Goal: Transaction & Acquisition: Obtain resource

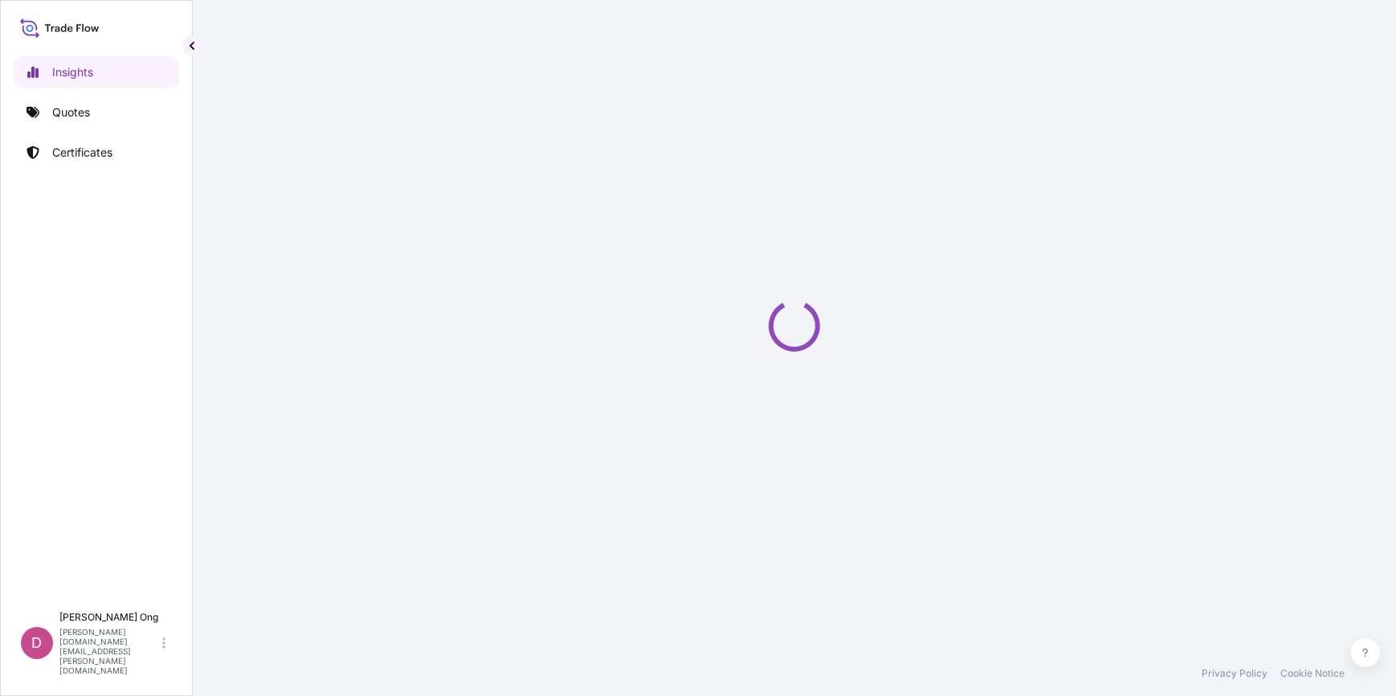
select select "2025"
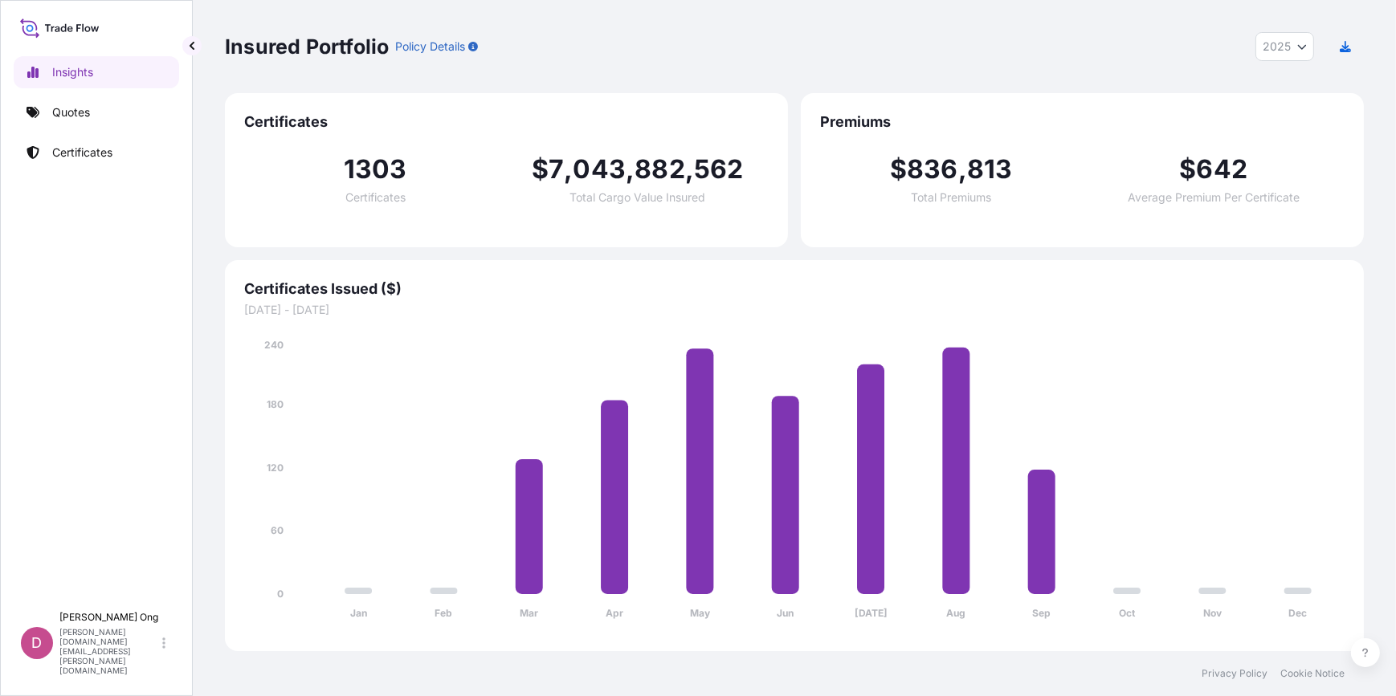
click at [97, 120] on link "Quotes" at bounding box center [96, 112] width 165 height 32
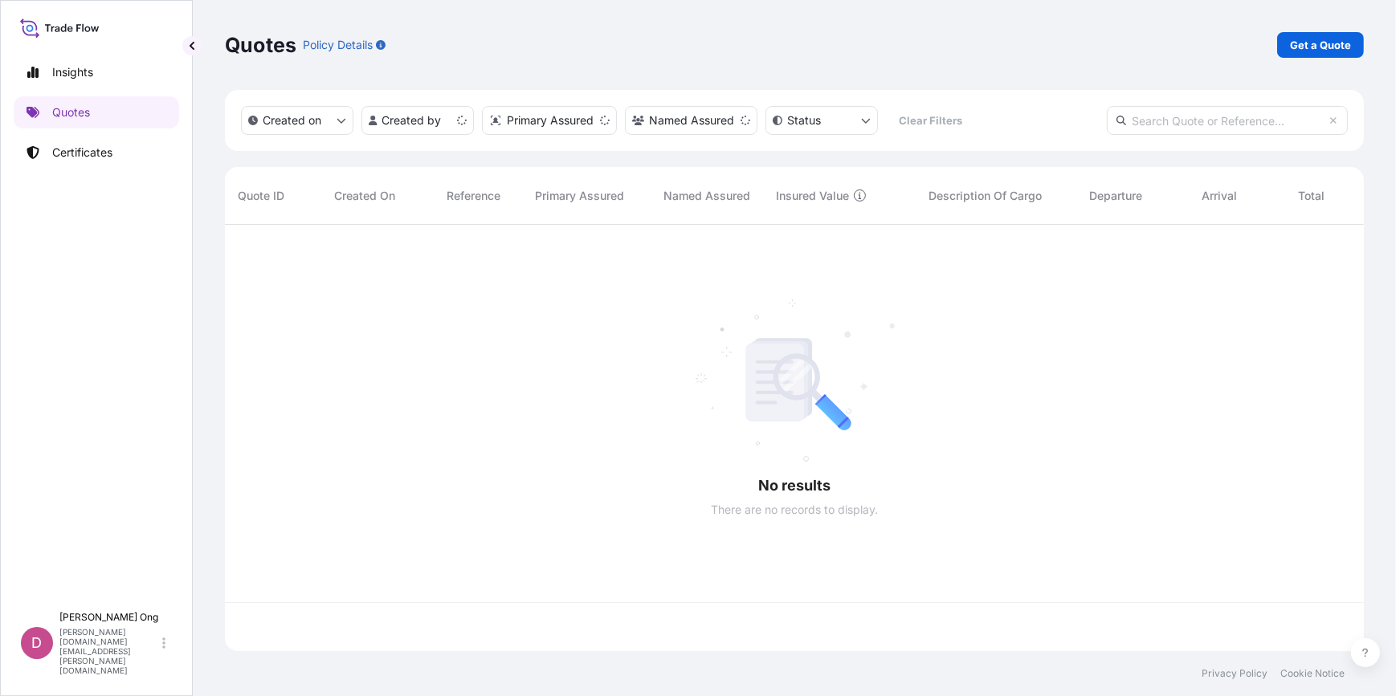
scroll to position [424, 1127]
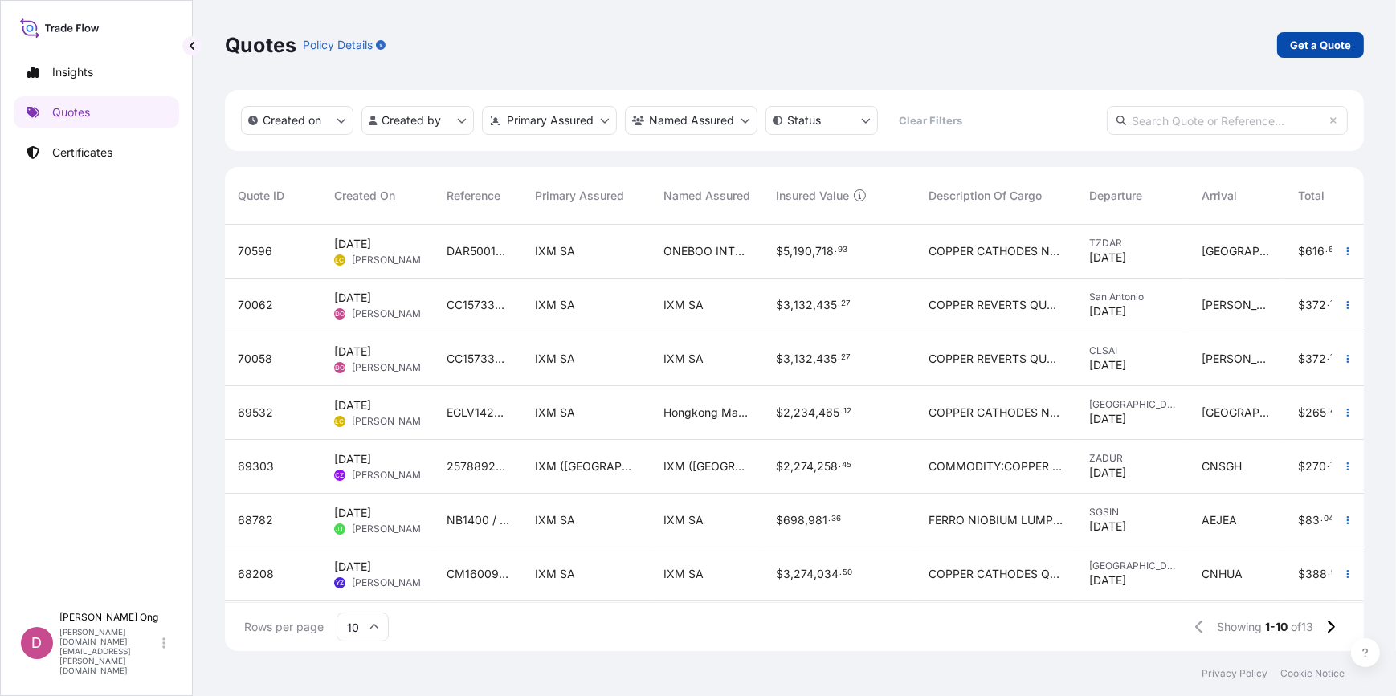
click at [1330, 43] on p "Get a Quote" at bounding box center [1320, 45] width 61 height 16
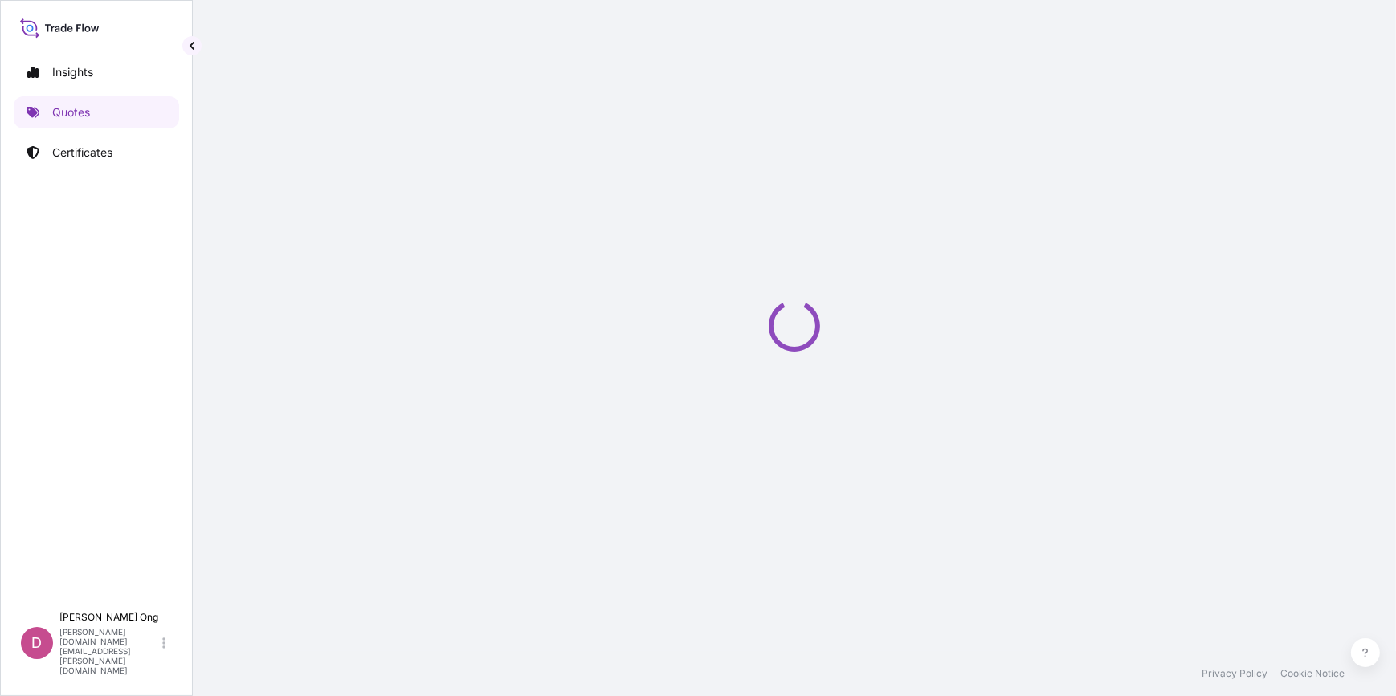
select select "Sea"
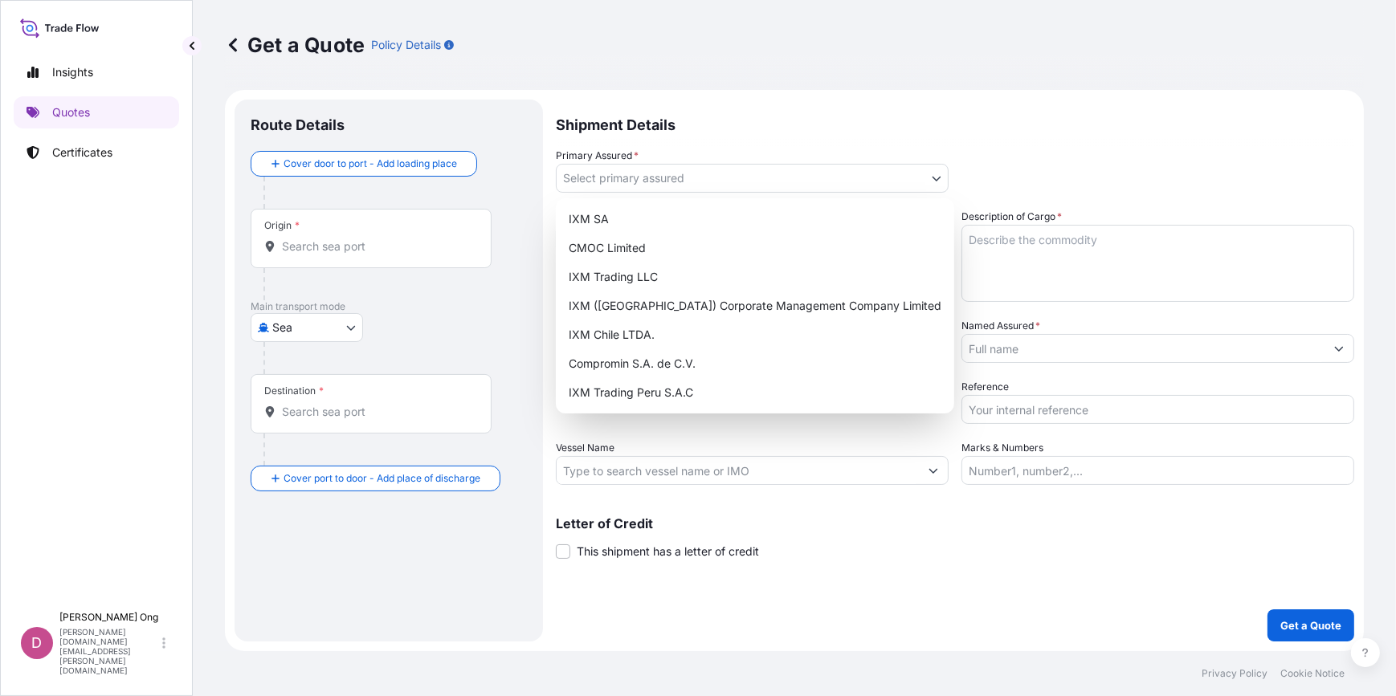
click at [925, 167] on body "Insights Quotes Certificates D [PERSON_NAME] [PERSON_NAME][DOMAIN_NAME][EMAIL_A…" at bounding box center [698, 348] width 1396 height 696
click at [723, 231] on div "IXM SA" at bounding box center [754, 219] width 385 height 29
select select "31846"
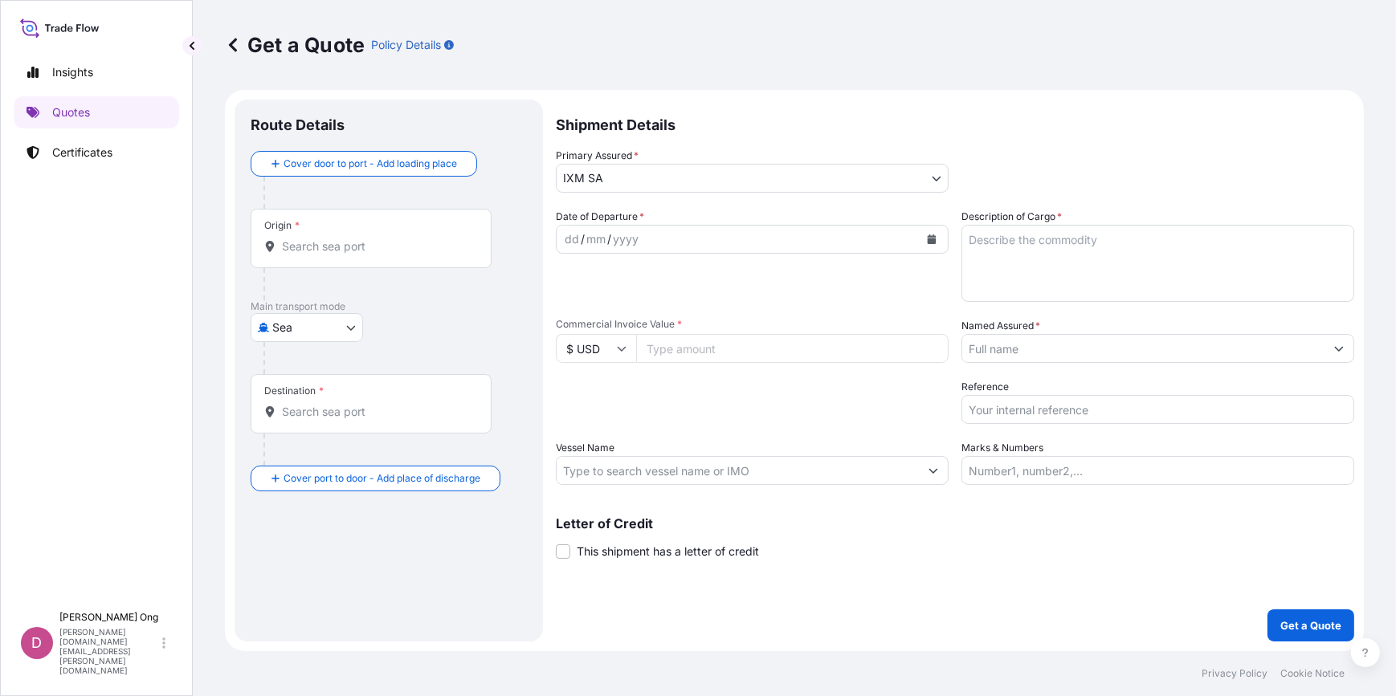
click at [935, 242] on icon "Calendar" at bounding box center [931, 239] width 9 height 10
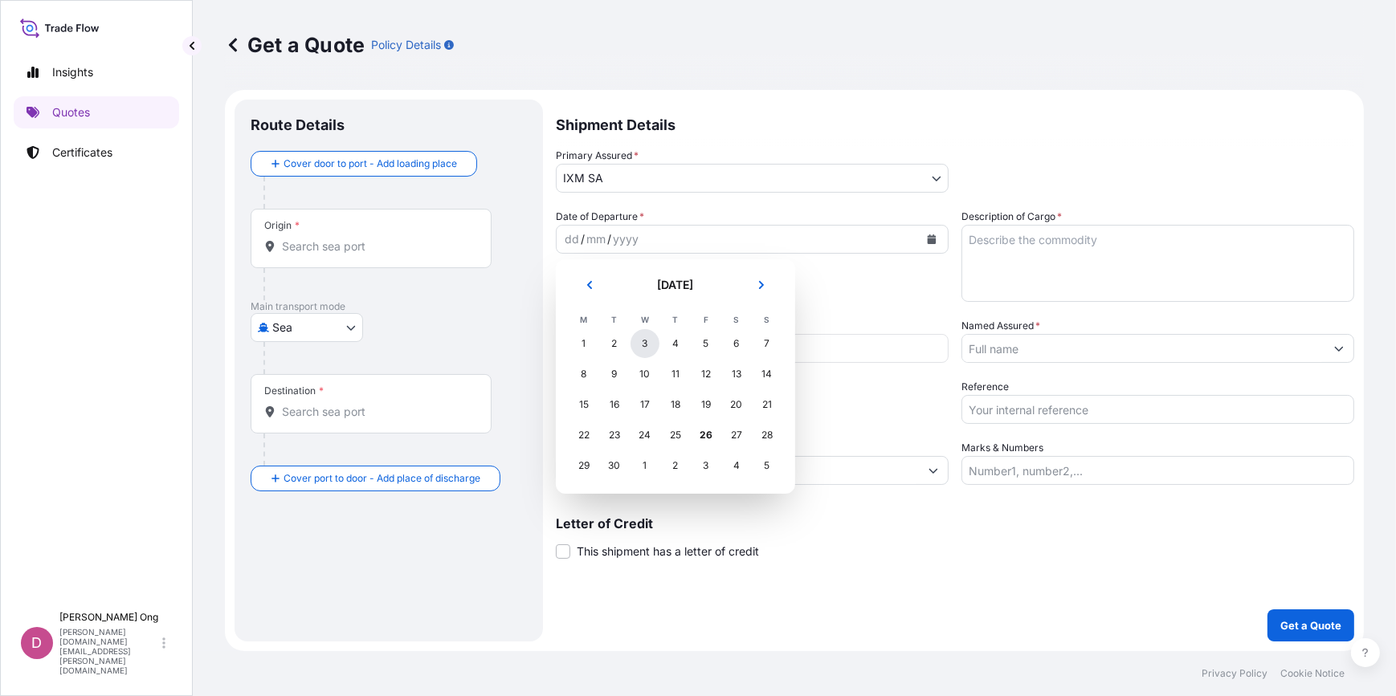
click at [634, 348] on div "3" at bounding box center [644, 343] width 29 height 29
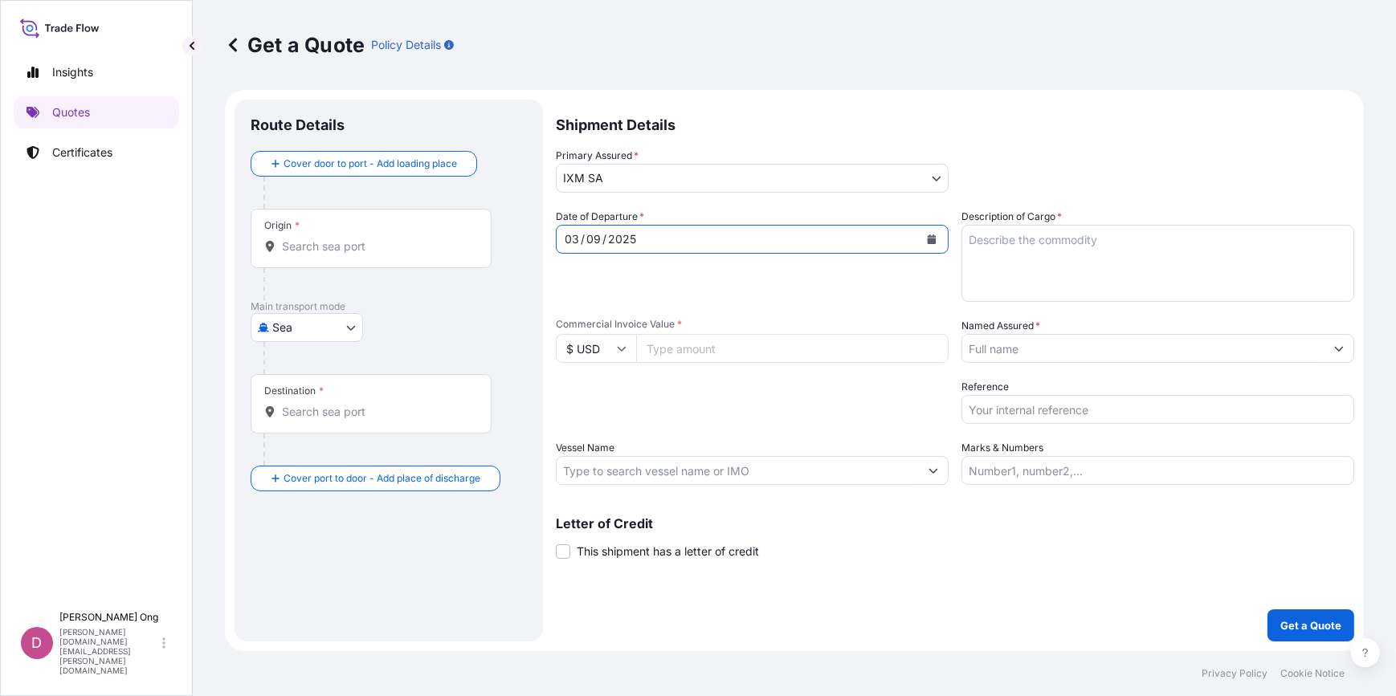
click at [726, 348] on input "Commercial Invoice Value *" at bounding box center [792, 348] width 312 height 29
paste input "977831.62"
type input "977831.62"
click at [435, 244] on input "Origin *" at bounding box center [377, 246] width 190 height 16
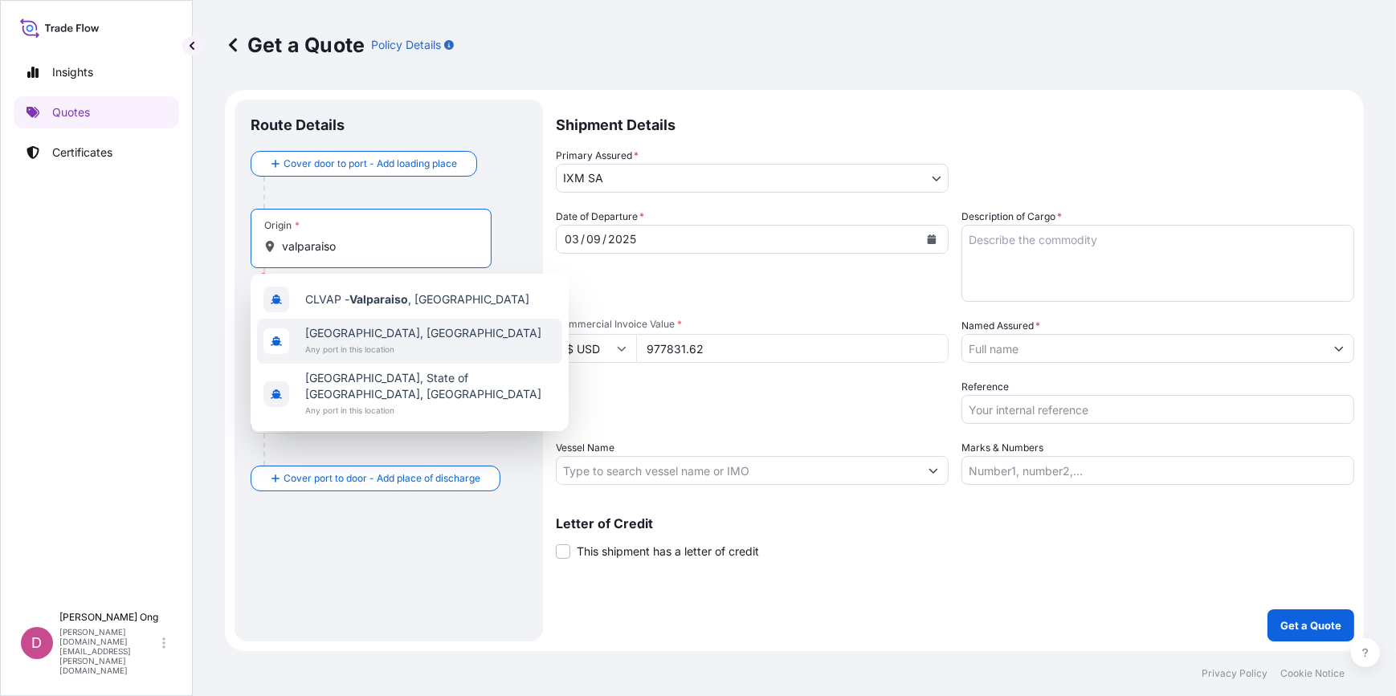
click at [348, 344] on span "Any port in this location" at bounding box center [423, 349] width 236 height 16
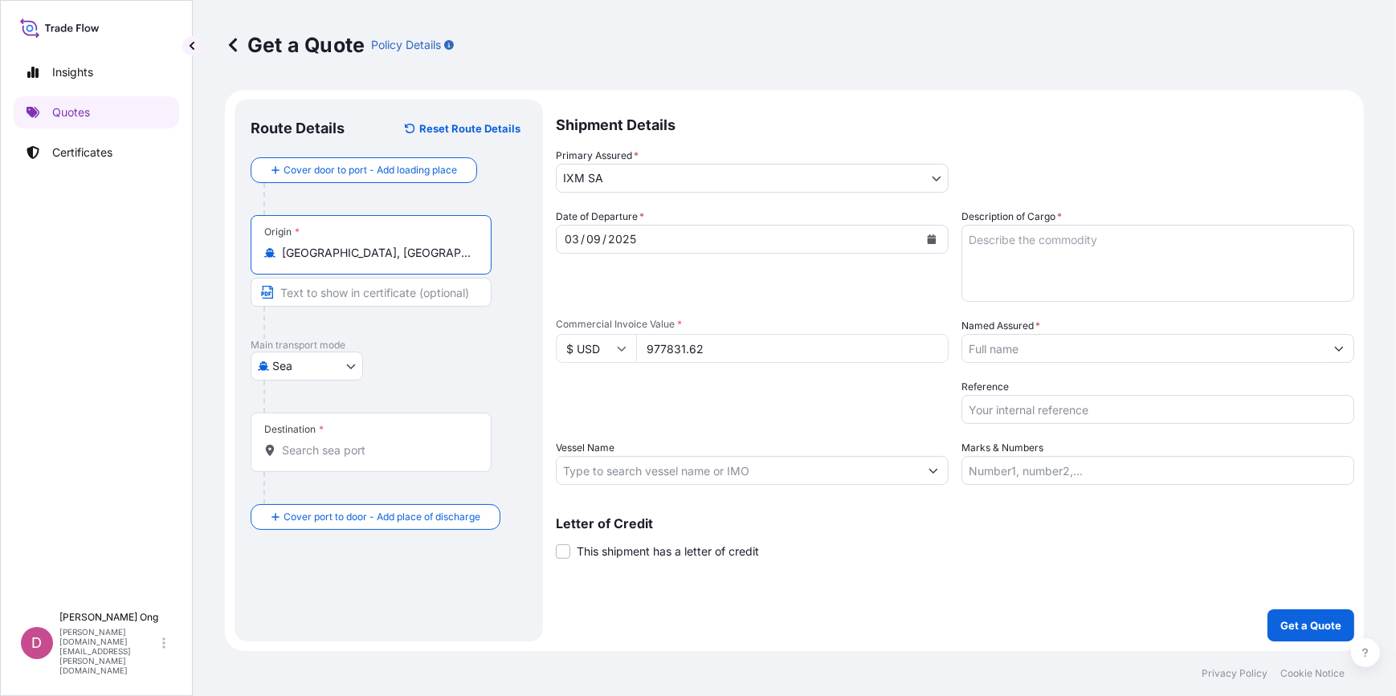
type input "[GEOGRAPHIC_DATA], [GEOGRAPHIC_DATA]"
click at [392, 298] on input "Text to appear on certificate" at bounding box center [371, 292] width 241 height 29
type input "VALPARAISO, [GEOGRAPHIC_DATA]"
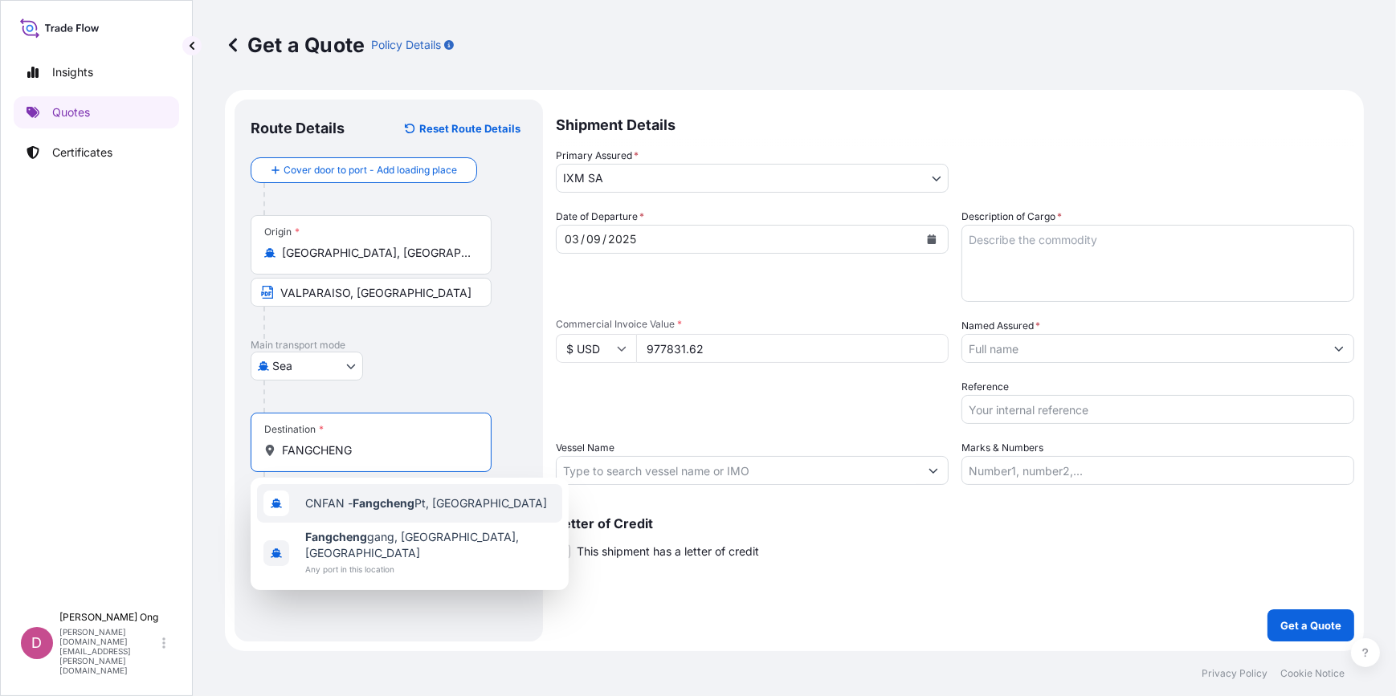
click at [324, 513] on div "CNFAN - Fangcheng Pt, [GEOGRAPHIC_DATA]" at bounding box center [409, 503] width 305 height 39
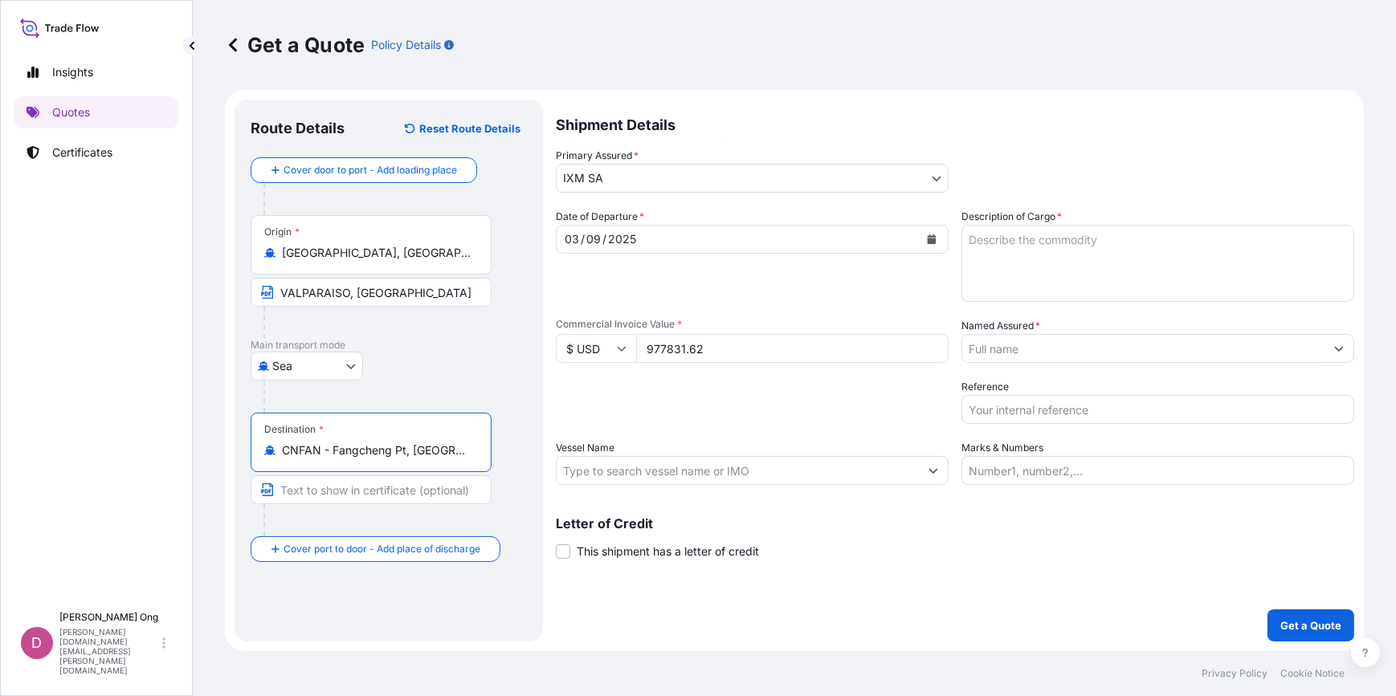
type input "CNFAN - Fangcheng Pt, [GEOGRAPHIC_DATA]"
click at [367, 493] on input "Text to appear on certificate" at bounding box center [371, 489] width 241 height 29
paste input "FANGCHENG"
type input "FANGCHENG"
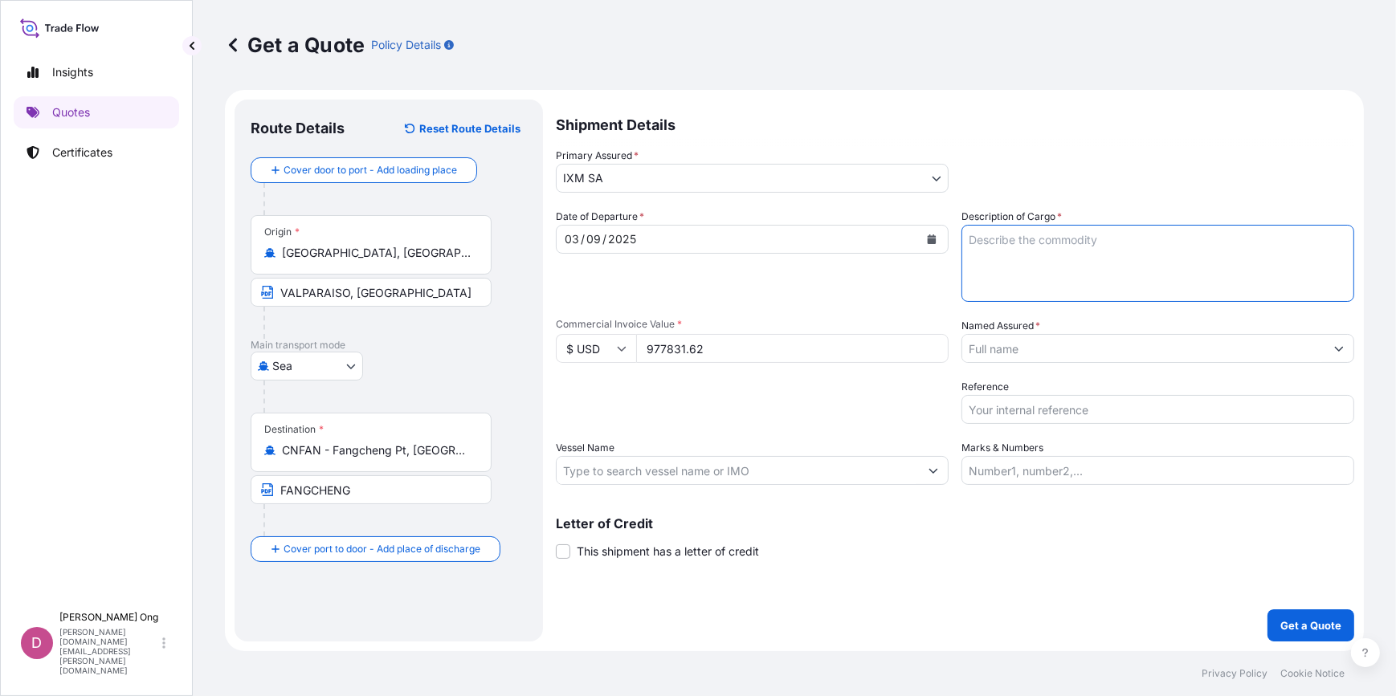
click at [1079, 255] on textarea "Description of Cargo *" at bounding box center [1157, 263] width 393 height 77
click at [782, 469] on input "Vessel Name" at bounding box center [737, 470] width 362 height 29
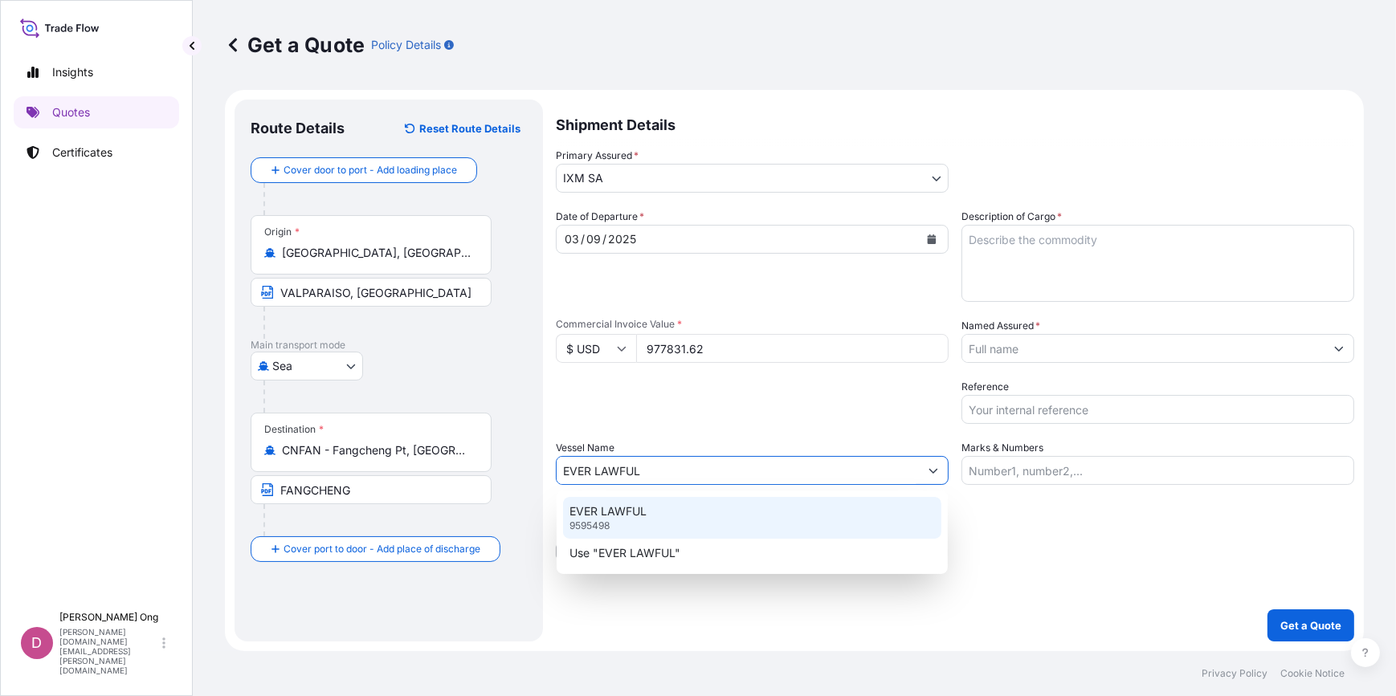
click at [715, 513] on div "EVER LAWFUL 9595498" at bounding box center [752, 518] width 378 height 42
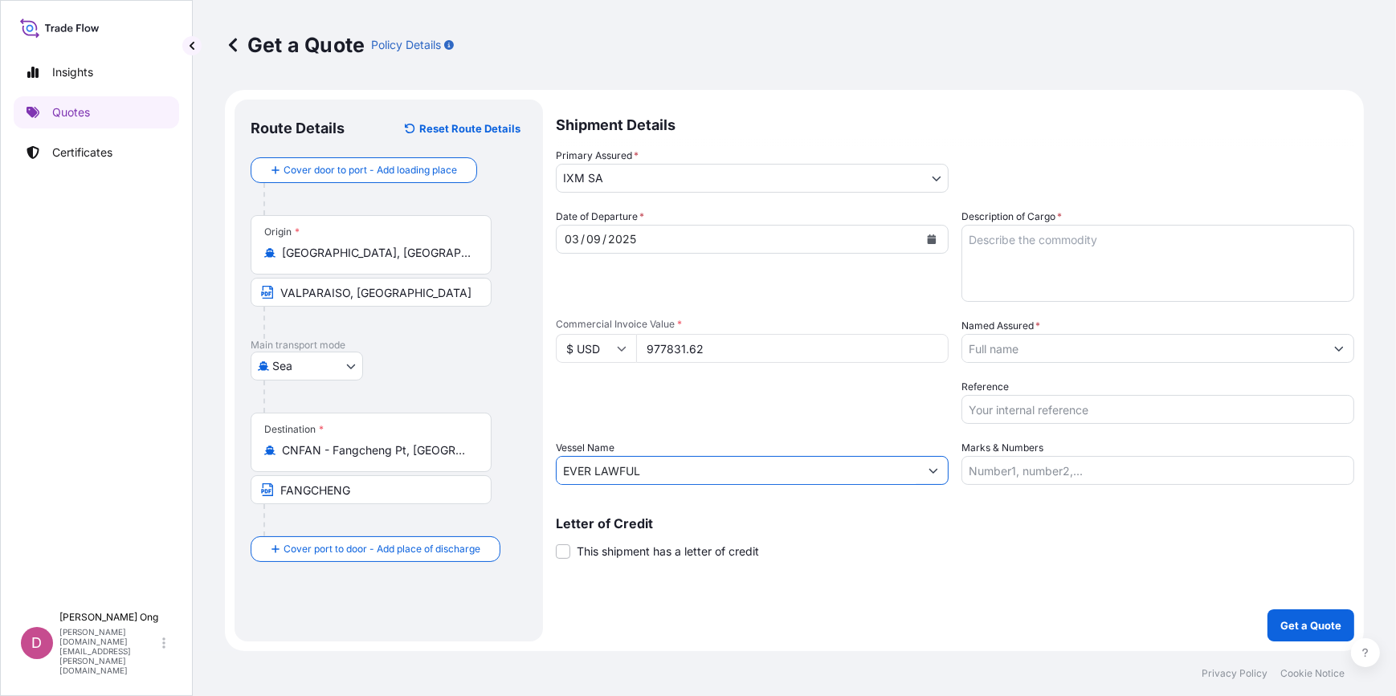
type input "EVER LAWFUL"
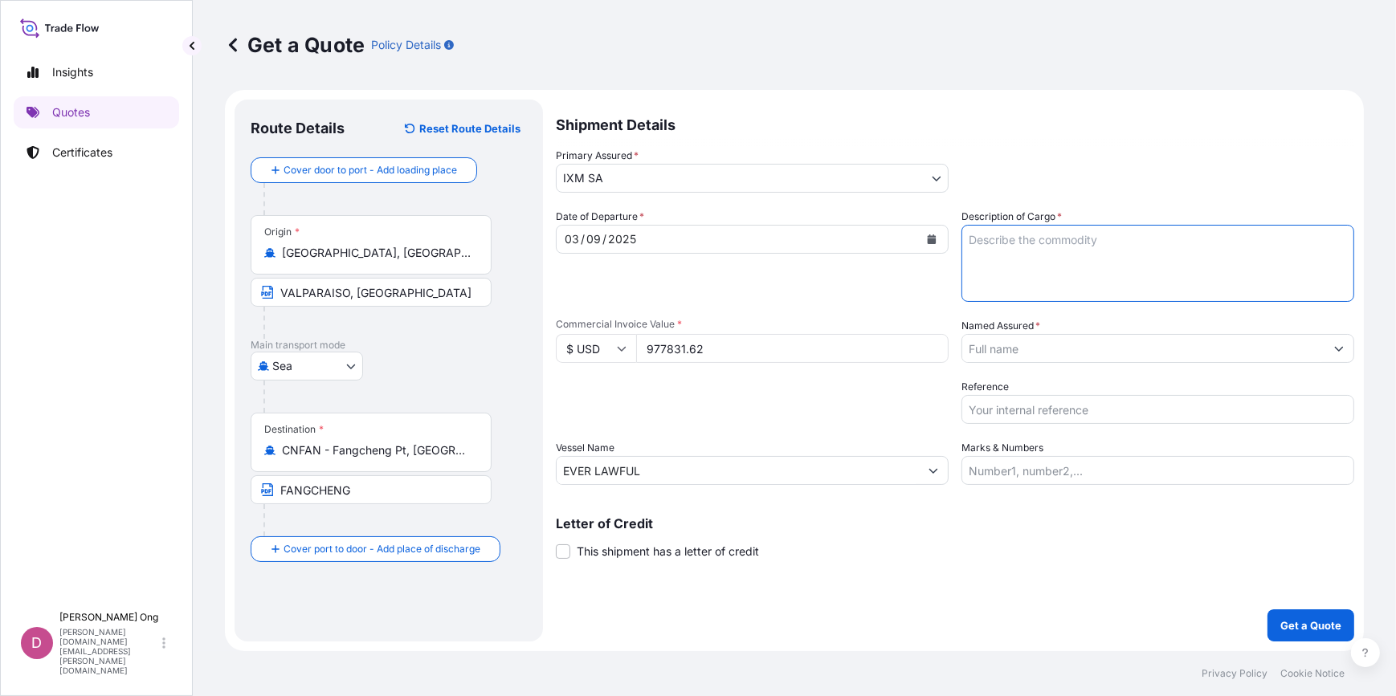
click at [1071, 259] on textarea "Description of Cargo *" at bounding box center [1157, 263] width 393 height 77
click at [1167, 270] on textarea "Description of Cargo *" at bounding box center [1157, 263] width 393 height 77
type textarea "q"
paste textarea "ENAMI COPPER ORE"
click at [1052, 257] on textarea "ENAMI COPPER ORE QUANTITY: ASSURED BY IXM S.A." at bounding box center [1157, 263] width 393 height 77
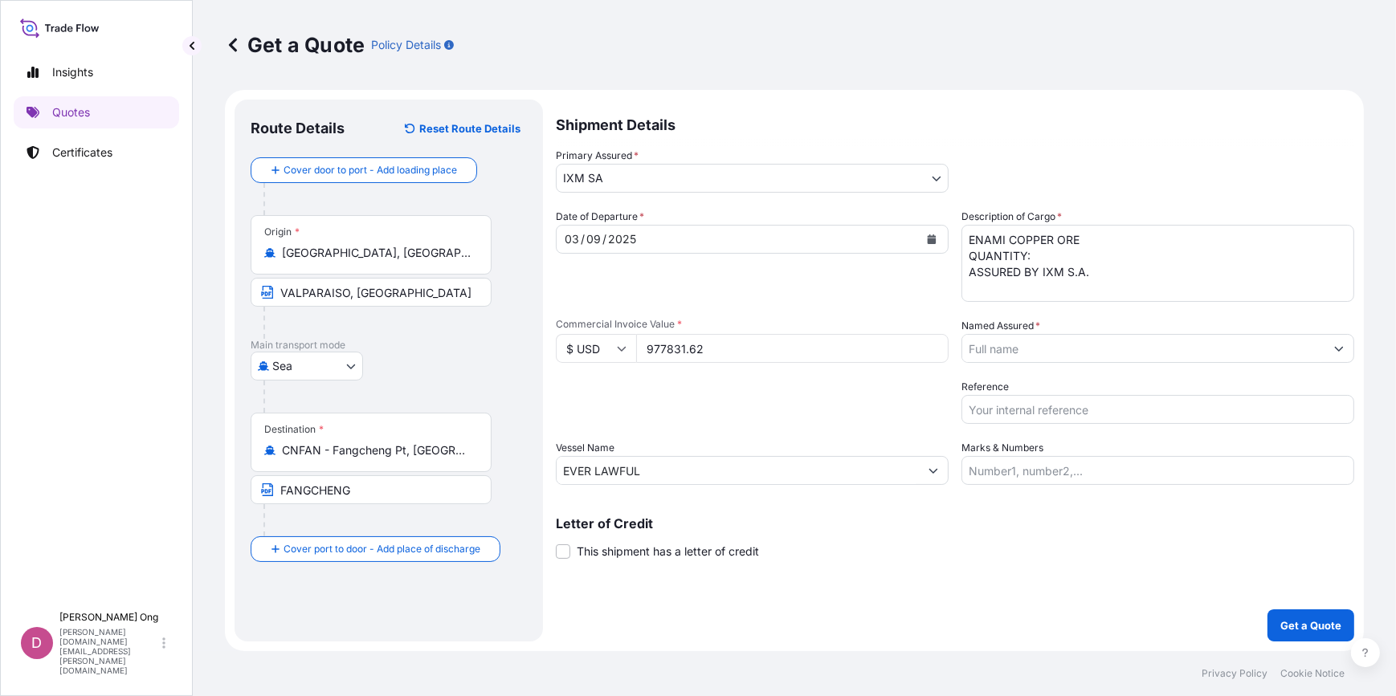
click at [1052, 261] on textarea "ENAMI COPPER ORE QUANTITY: ASSURED BY IXM S.A." at bounding box center [1157, 263] width 393 height 77
paste textarea "521.1760"
type textarea "ENAMI COPPER ORE QUANTITY: 521.176 DMT ASSURED BY IXM S.A."
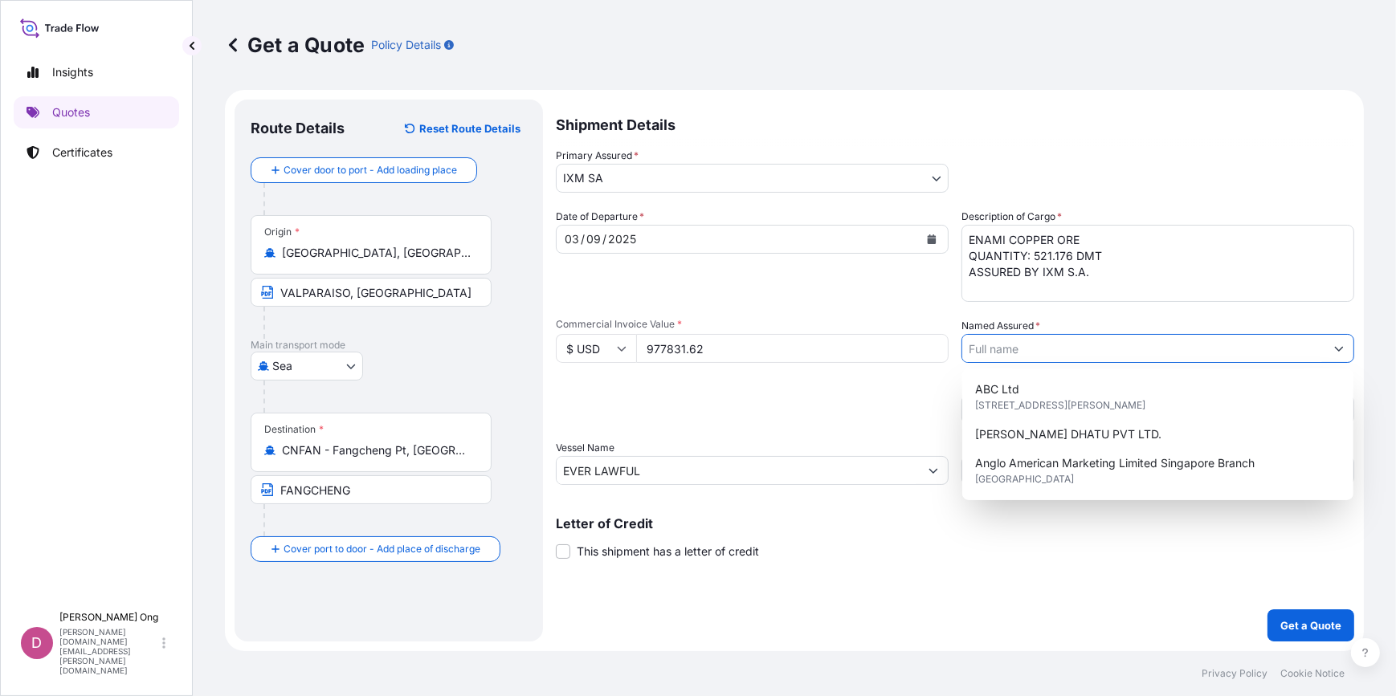
click at [1084, 345] on input "Named Assured *" at bounding box center [1143, 348] width 362 height 29
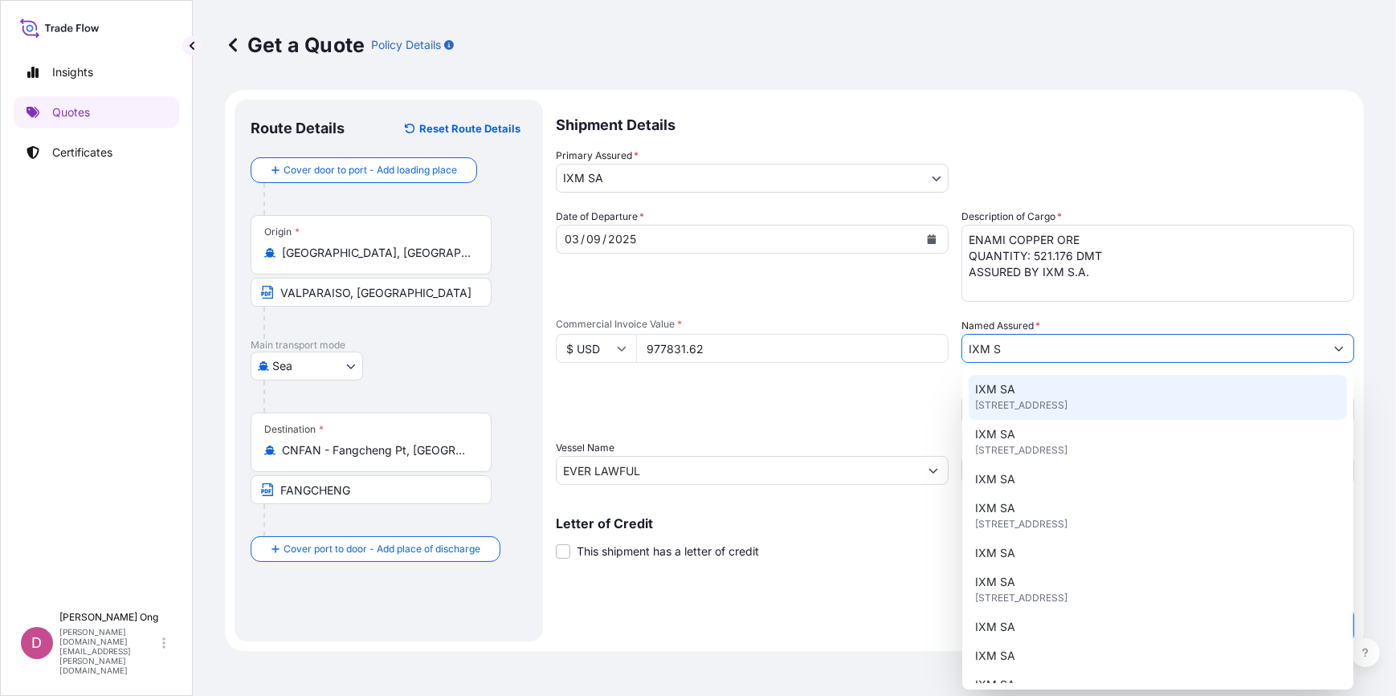
click at [996, 397] on span "[STREET_ADDRESS]" at bounding box center [1021, 405] width 92 height 16
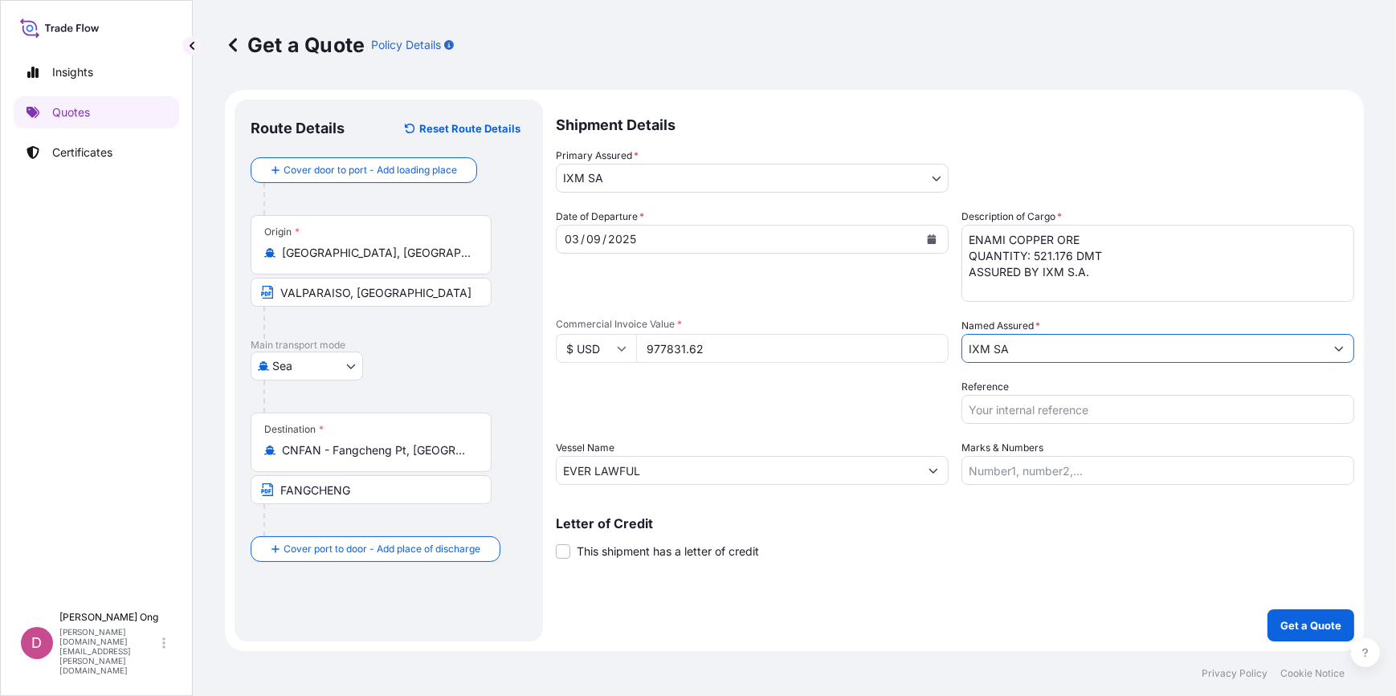
type input "IXM SA"
click at [618, 550] on span "This shipment has a letter of credit" at bounding box center [668, 552] width 182 height 16
click at [556, 543] on input "This shipment has a letter of credit" at bounding box center [556, 543] width 0 height 0
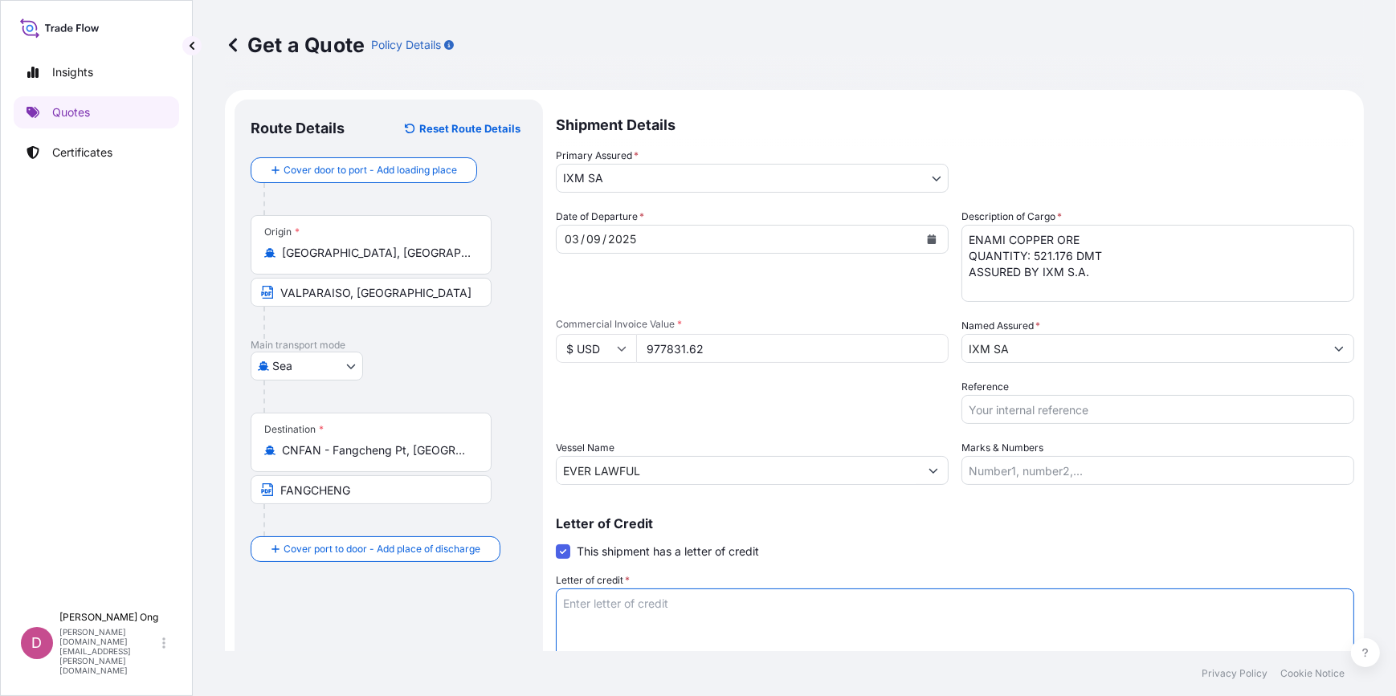
click at [677, 600] on textarea "Letter of credit *" at bounding box center [955, 627] width 798 height 77
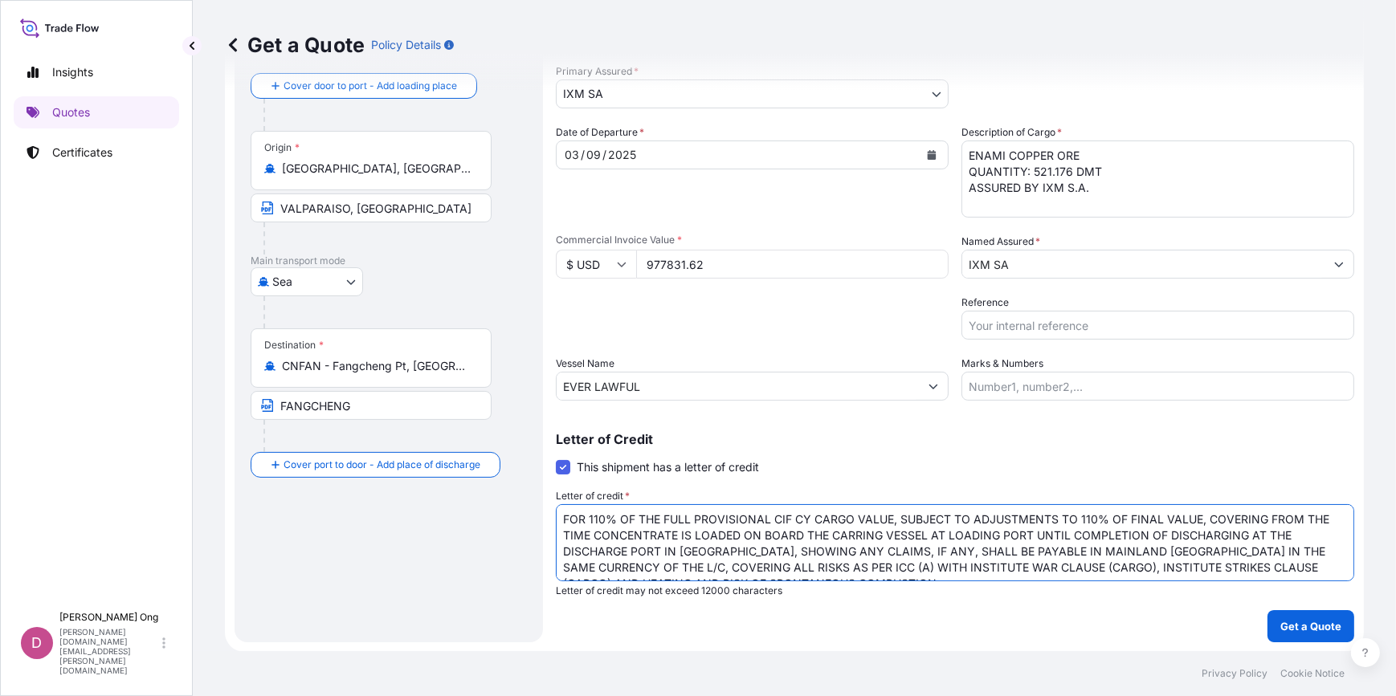
click at [584, 572] on textarea "FOR 110% OF THE FULL PROVISIONAL CIF CY CARGO VALUE, SUBJECT TO ADJUSTMENTS TO …" at bounding box center [955, 542] width 798 height 77
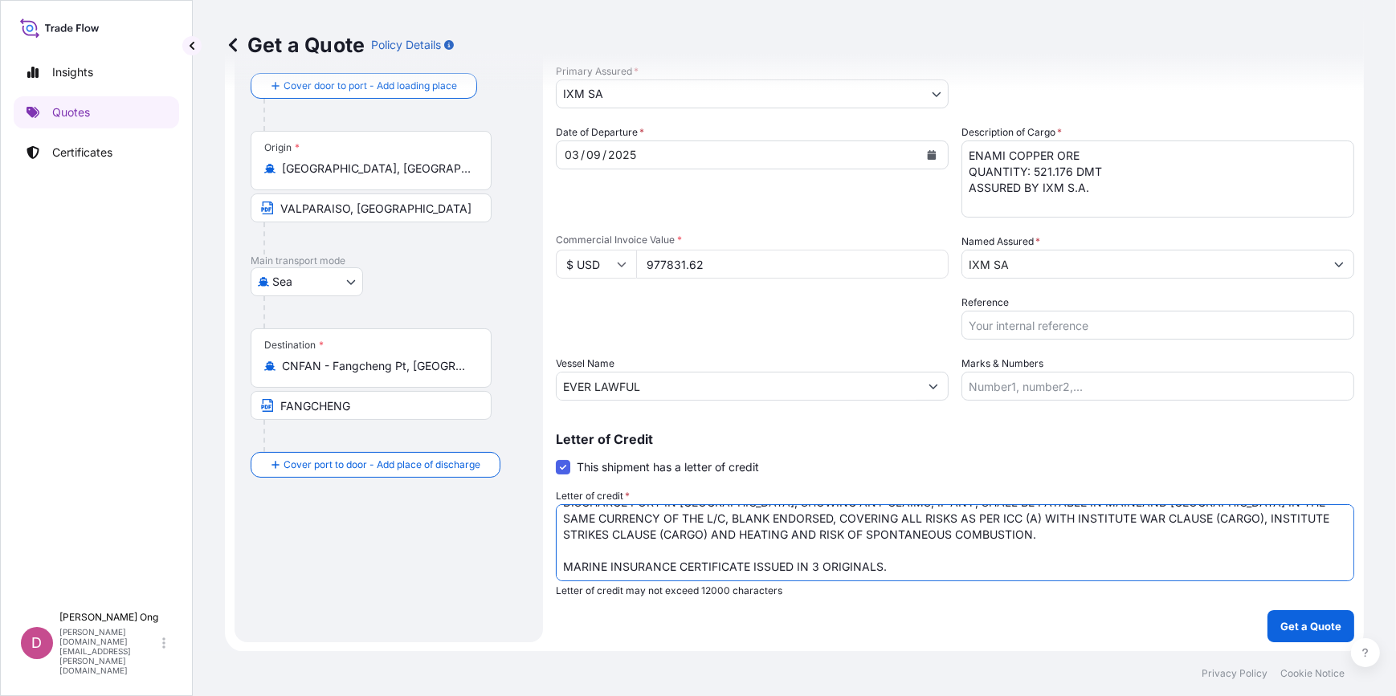
click at [1017, 530] on textarea "FOR 110% OF THE FULL PROVISIONAL CIF CY CARGO VALUE, SUBJECT TO ADJUSTMENTS TO …" at bounding box center [955, 542] width 798 height 77
click at [941, 554] on textarea "FOR 110% OF THE FULL PROVISIONAL CIF CY CARGO VALUE, SUBJECT TO ADJUSTMENTS TO …" at bounding box center [955, 542] width 798 height 77
type textarea "FOR 110% OF THE FULL PROVISIONAL CIF CY CARGO VALUE, SUBJECT TO ADJUSTMENTS TO …"
click at [1147, 336] on input "Reference" at bounding box center [1157, 325] width 393 height 29
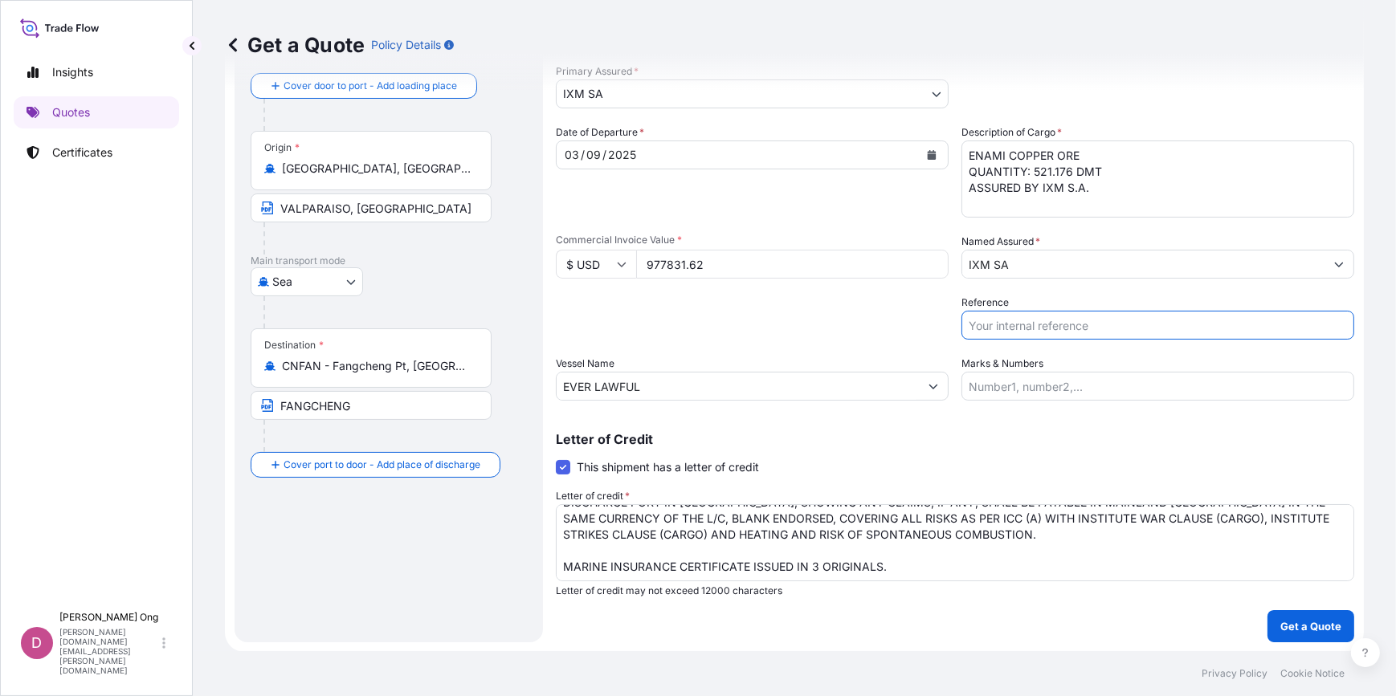
click at [1119, 334] on input "Reference" at bounding box center [1157, 325] width 393 height 29
paste input "CC15629S"
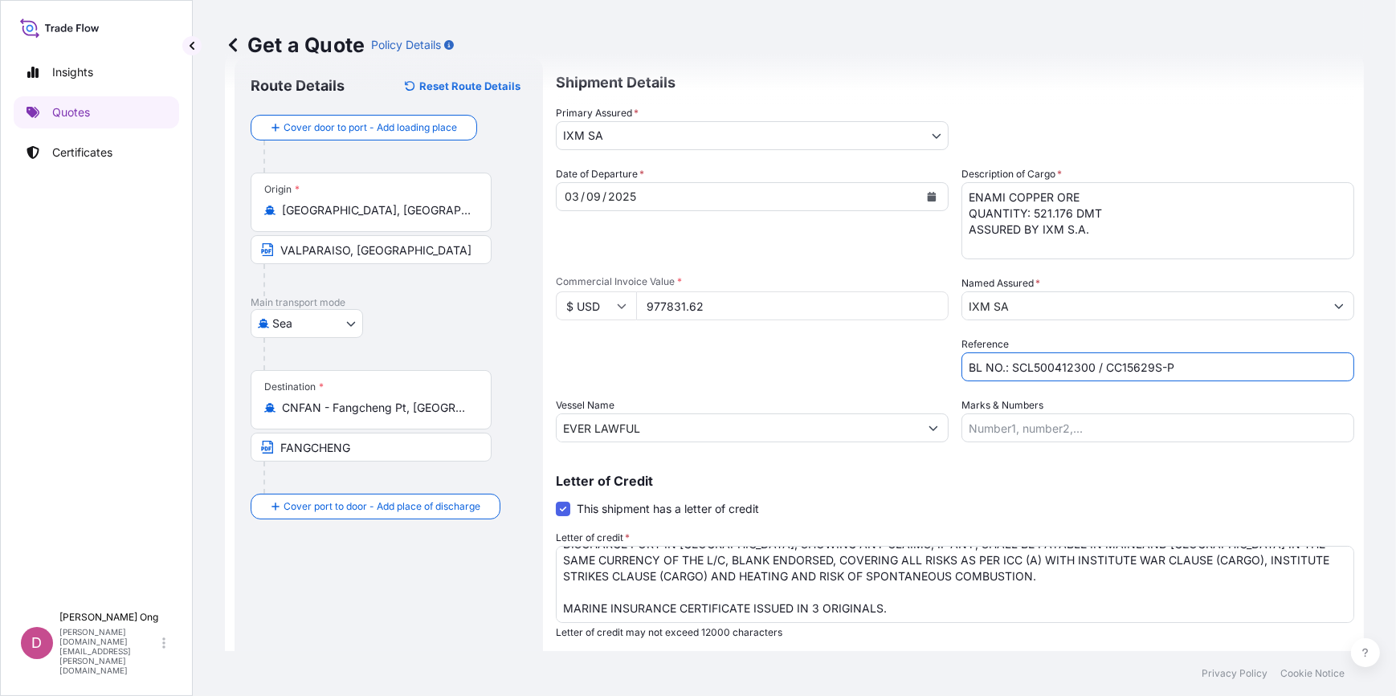
scroll to position [84, 0]
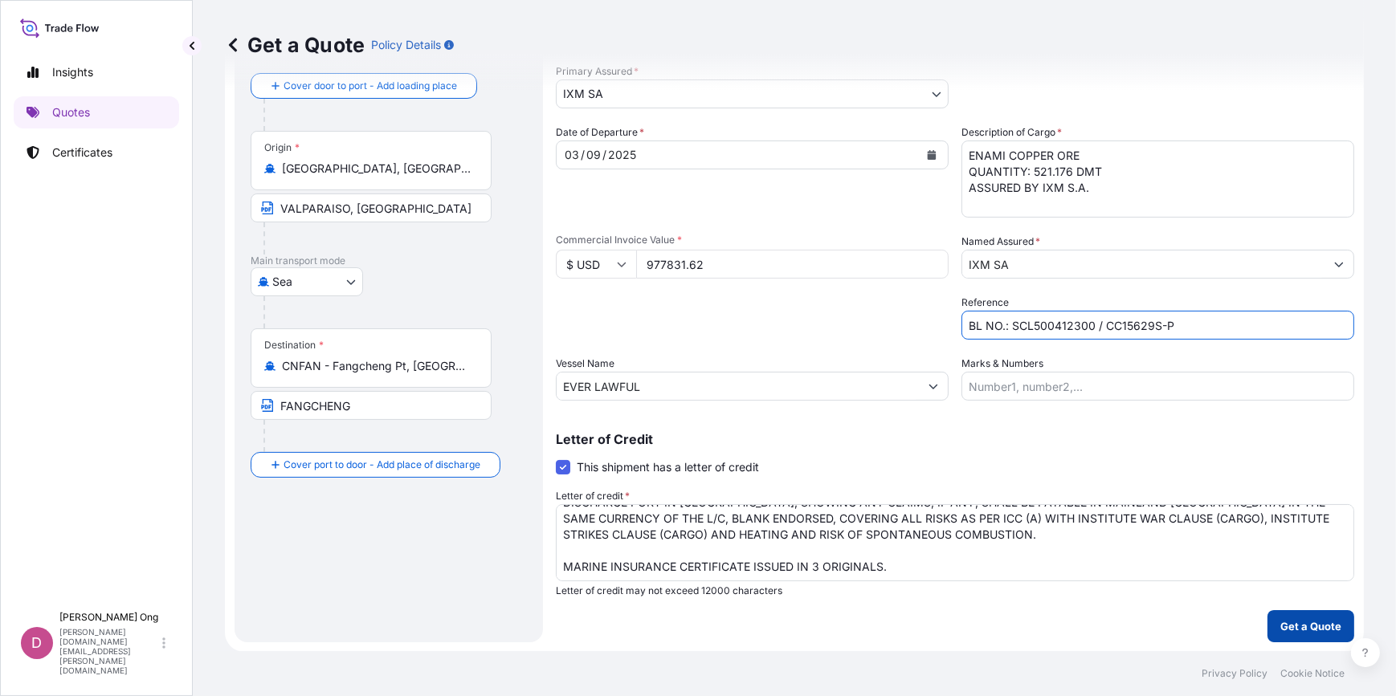
type input "BL NO.: SCL500412300 / CC15629S-P"
click at [1315, 626] on p "Get a Quote" at bounding box center [1310, 626] width 61 height 16
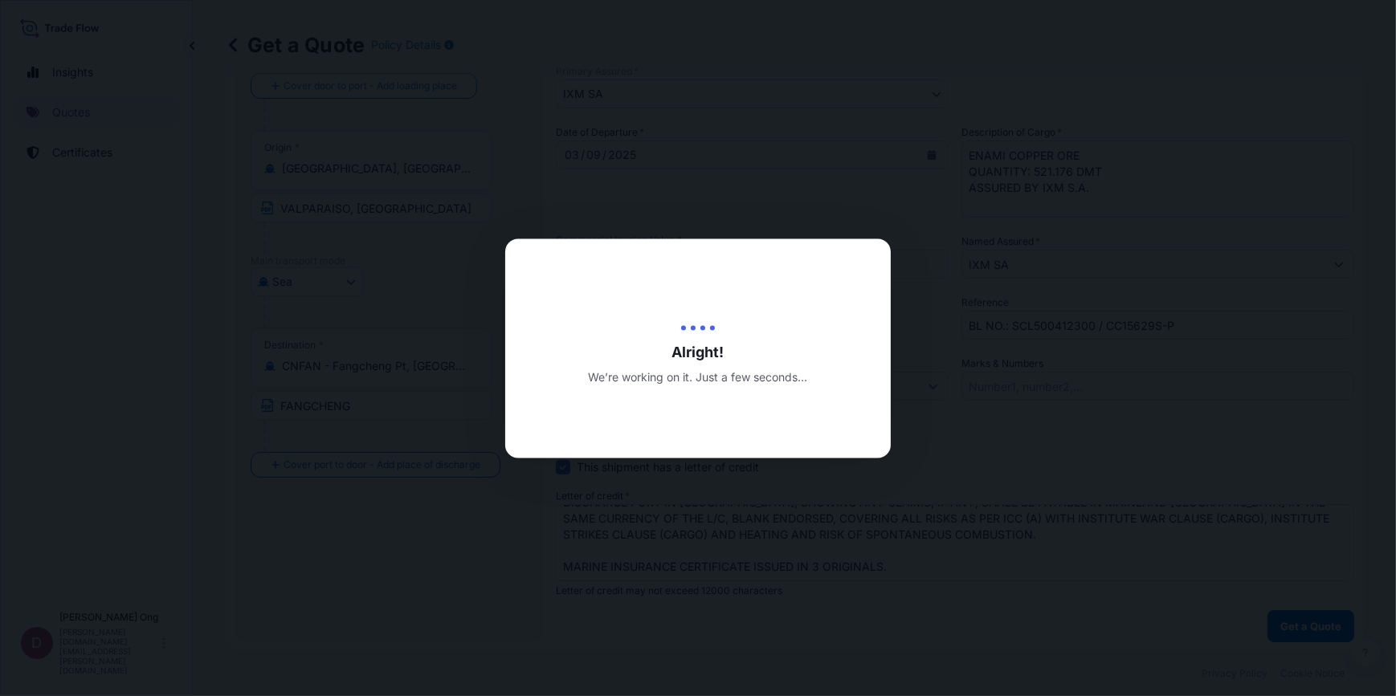
click at [1107, 339] on div at bounding box center [698, 348] width 1396 height 696
drag, startPoint x: 1107, startPoint y: 339, endPoint x: 1062, endPoint y: 355, distance: 47.7
click at [1062, 355] on div at bounding box center [698, 348] width 1396 height 696
drag, startPoint x: 1062, startPoint y: 355, endPoint x: 1005, endPoint y: 392, distance: 67.9
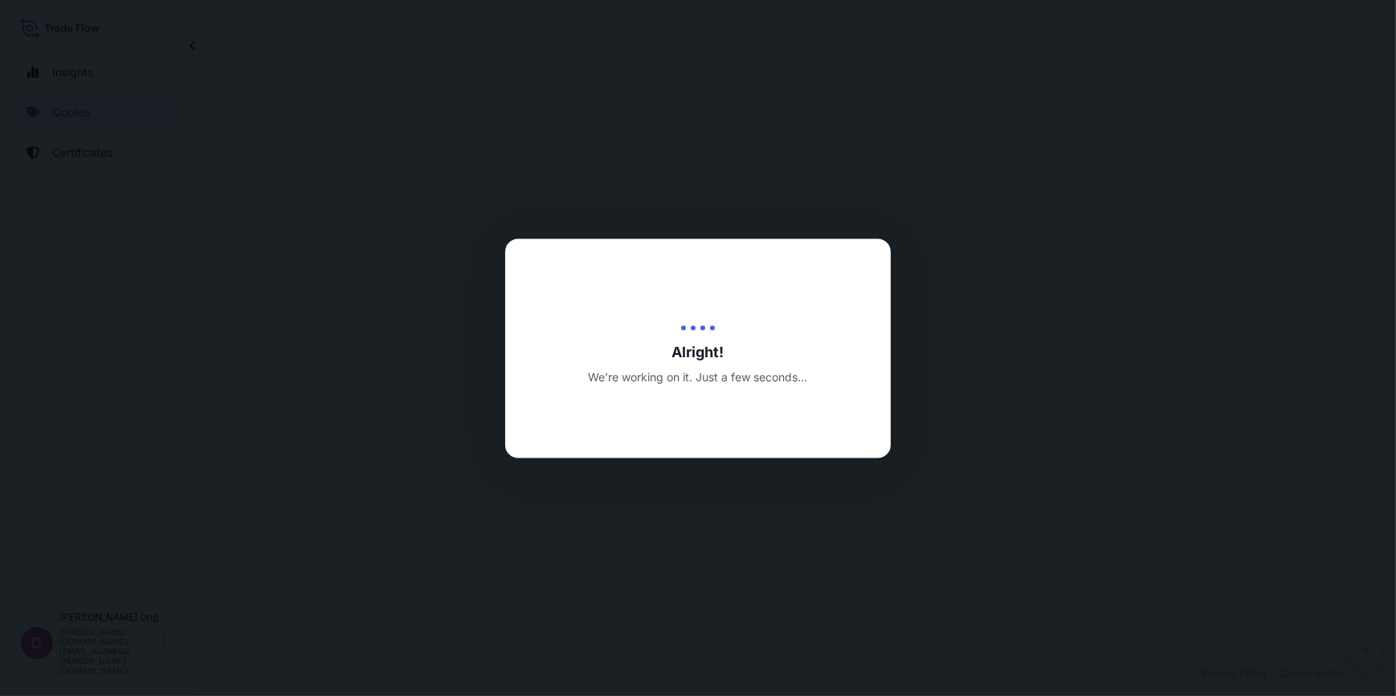
click at [1005, 392] on div at bounding box center [698, 348] width 1396 height 696
click at [1018, 478] on div at bounding box center [698, 348] width 1396 height 696
drag, startPoint x: 1018, startPoint y: 478, endPoint x: 887, endPoint y: 524, distance: 138.9
click at [887, 524] on div at bounding box center [698, 348] width 1396 height 696
select select "Sea"
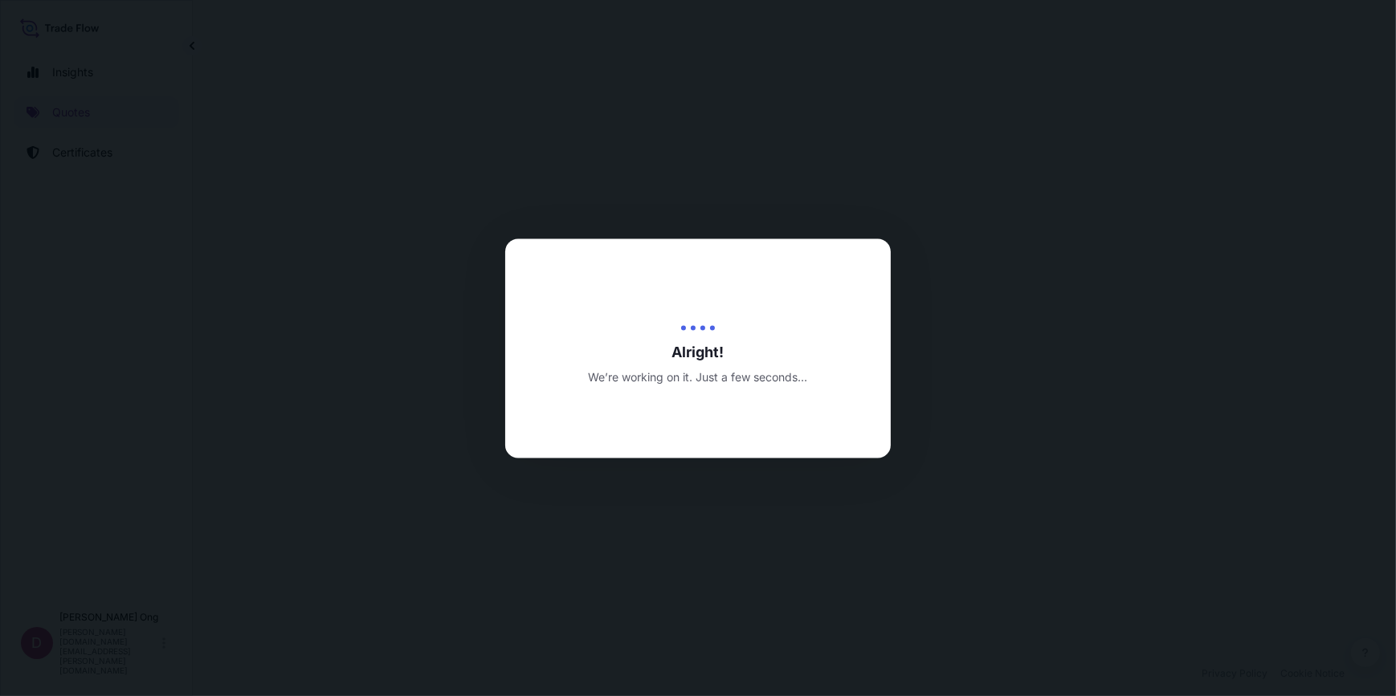
select select "31846"
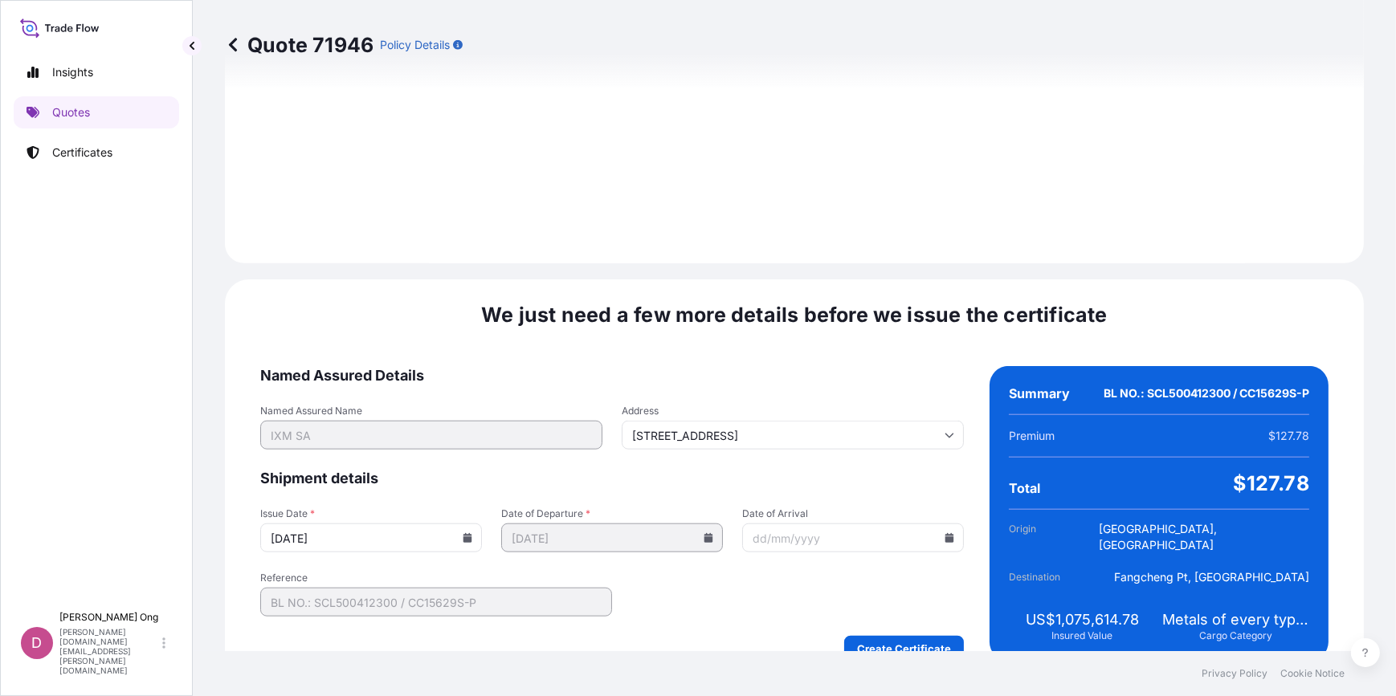
scroll to position [1964, 0]
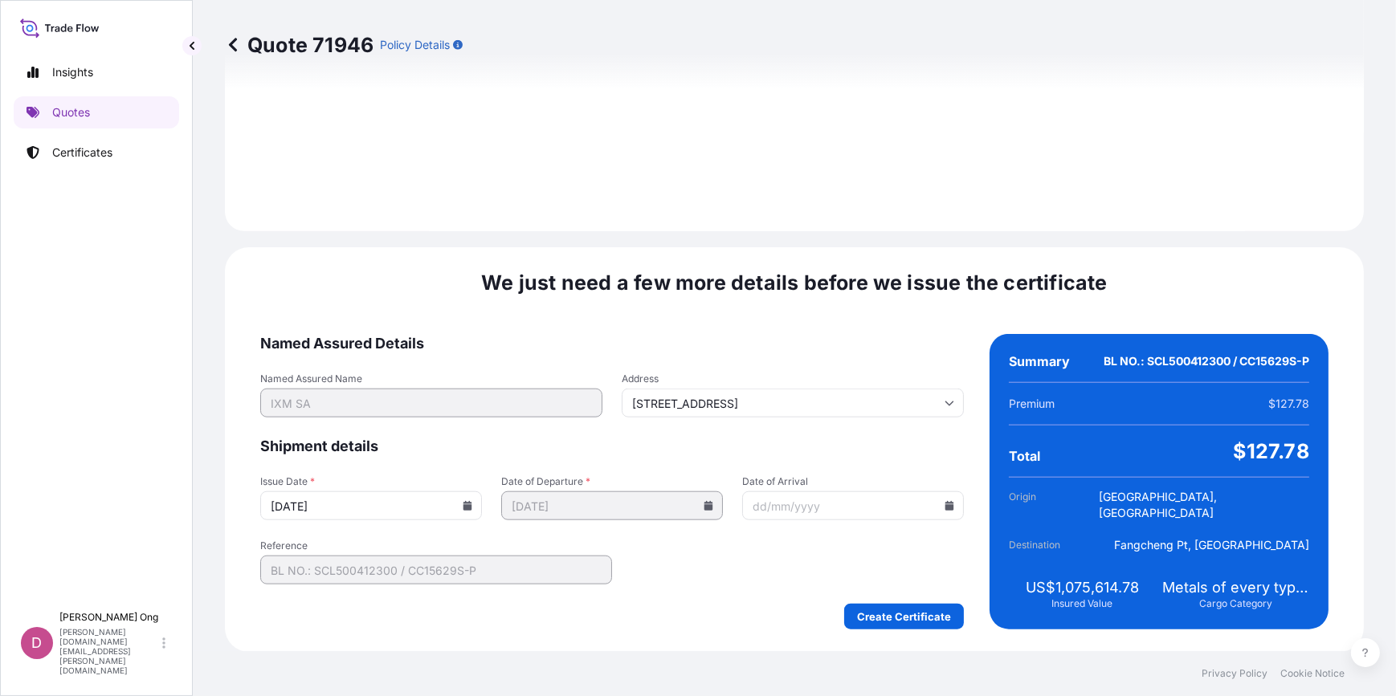
click at [465, 506] on icon at bounding box center [467, 506] width 9 height 10
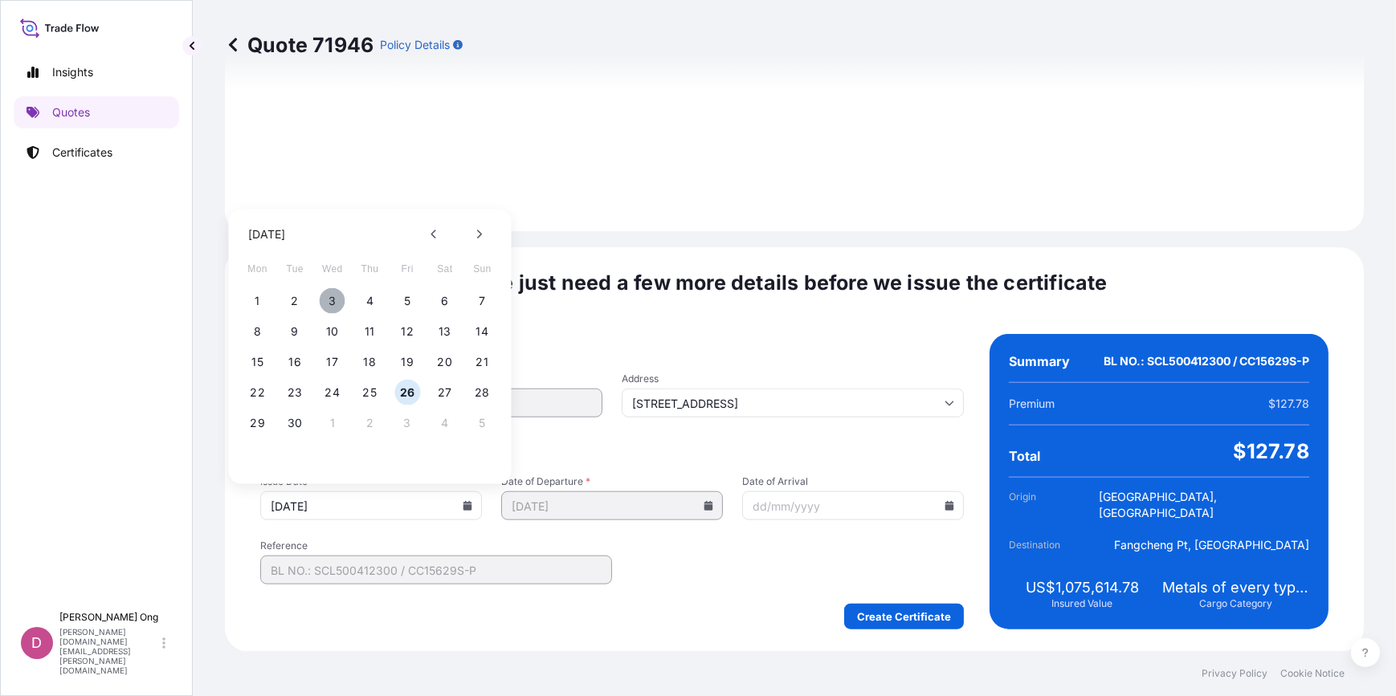
click at [332, 303] on button "3" at bounding box center [333, 301] width 26 height 26
type input "[DATE]"
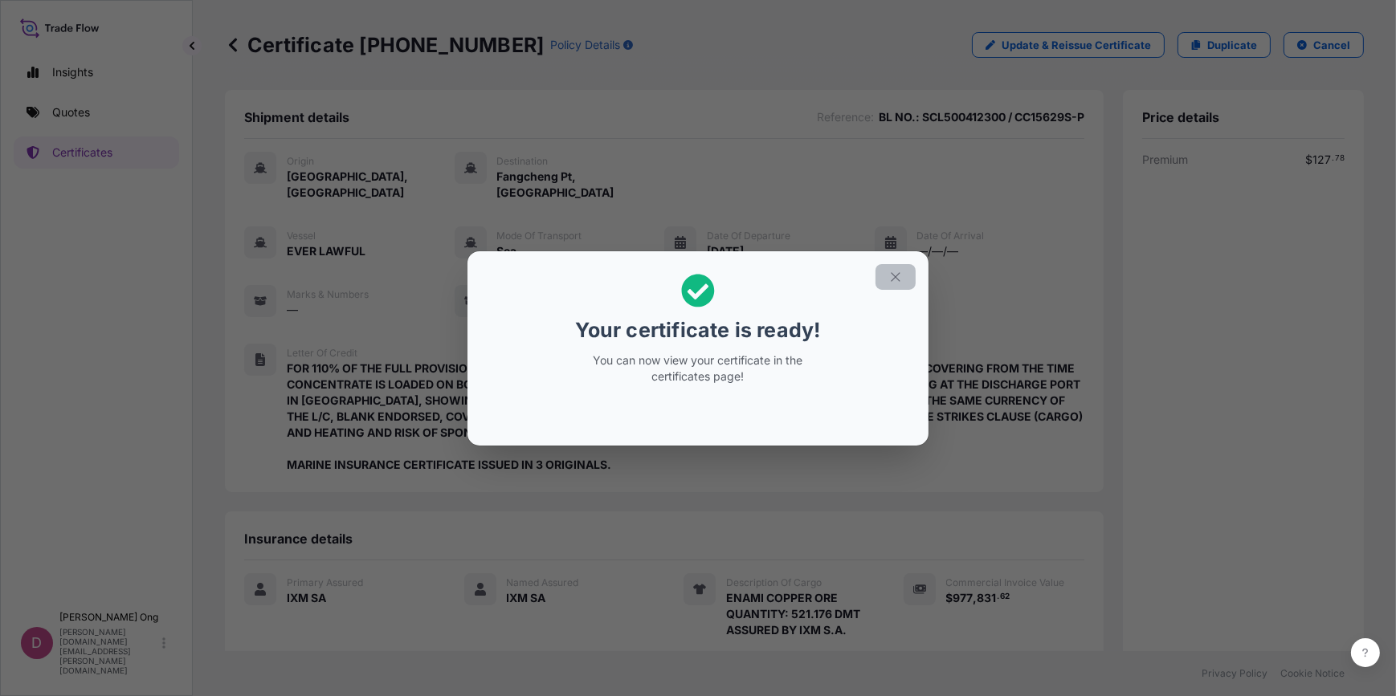
click at [892, 284] on button "button" at bounding box center [895, 277] width 40 height 26
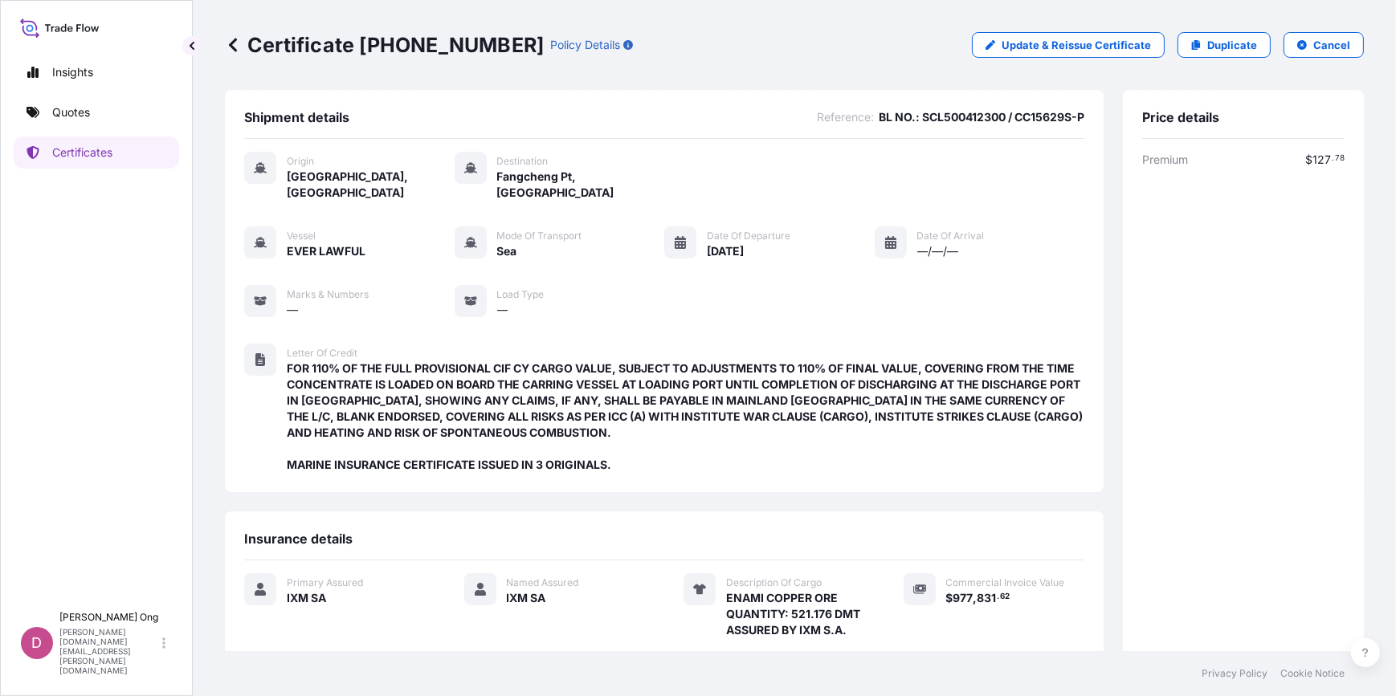
scroll to position [217, 0]
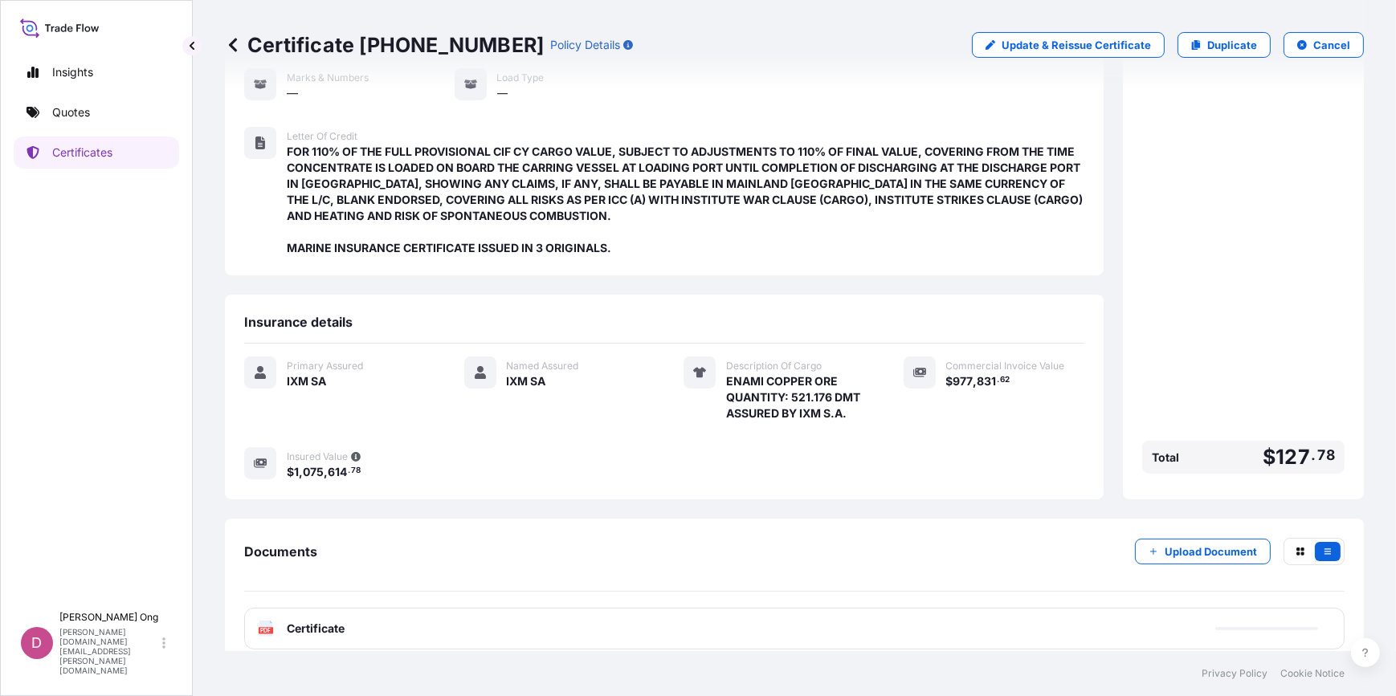
click at [754, 608] on div "PDF Certificate" at bounding box center [794, 629] width 1100 height 42
click at [753, 610] on div "PDF Certificate" at bounding box center [794, 629] width 1100 height 42
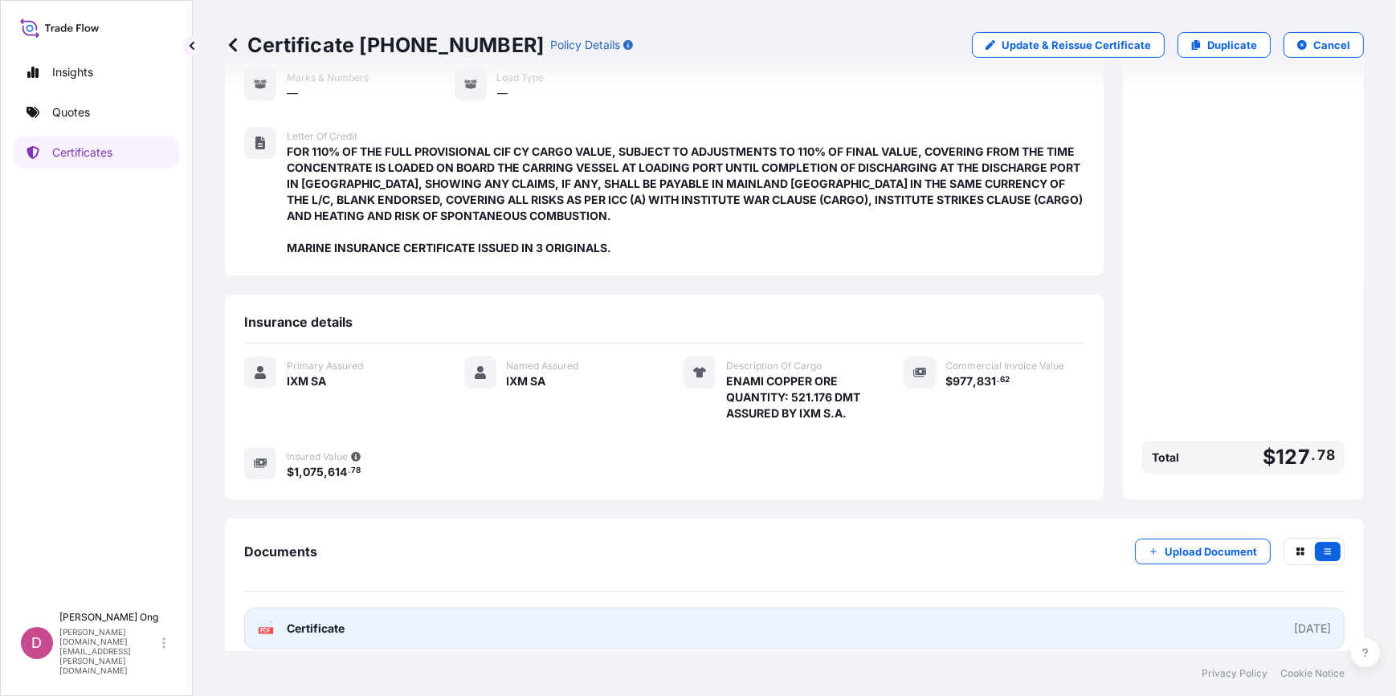
click at [678, 609] on link "PDF Certificate [DATE]" at bounding box center [794, 629] width 1100 height 42
